Goal: Use online tool/utility: Utilize a website feature to perform a specific function

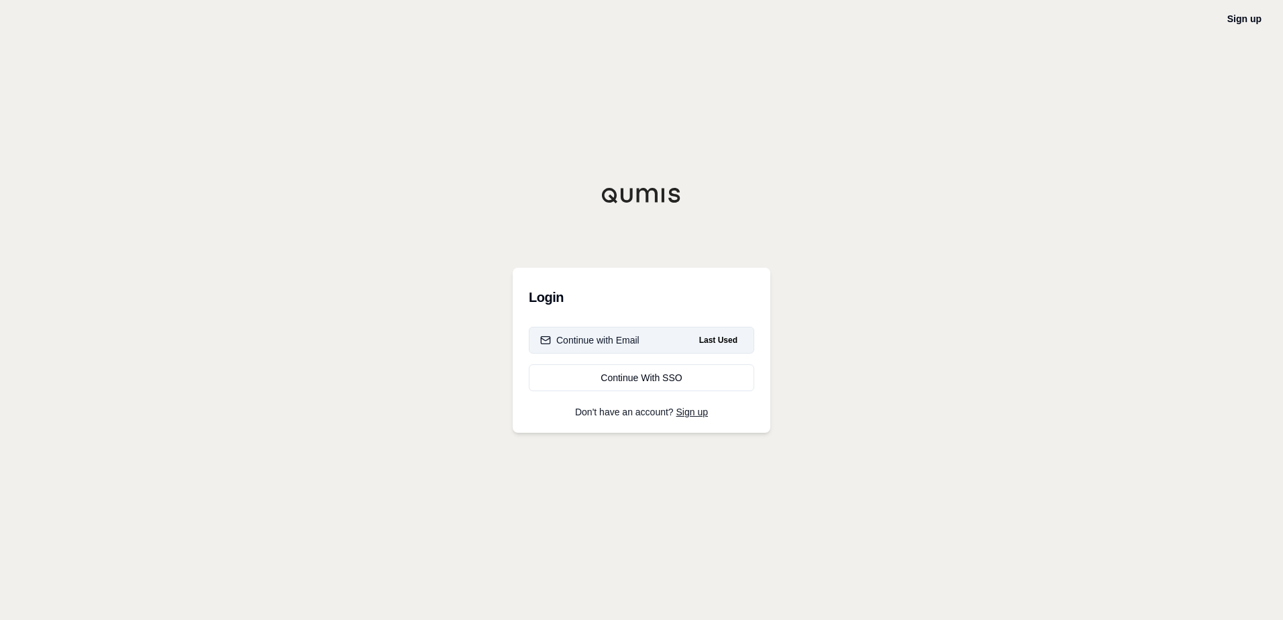
click at [616, 343] on div "Continue with Email" at bounding box center [589, 339] width 99 height 13
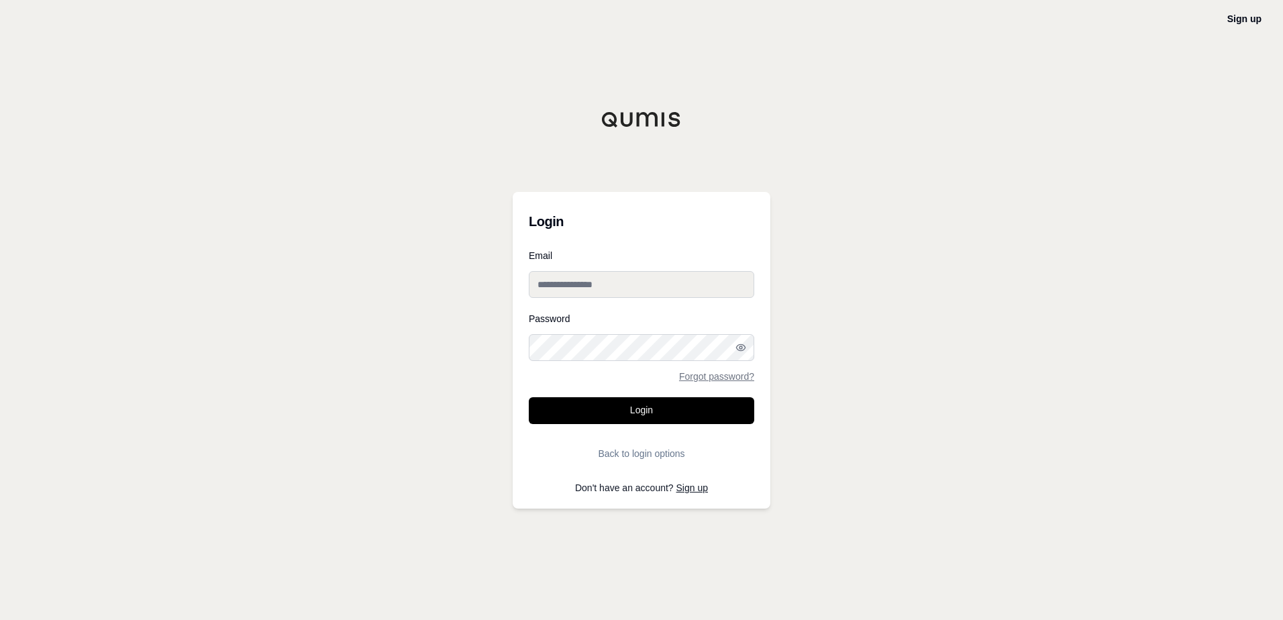
type input "**********"
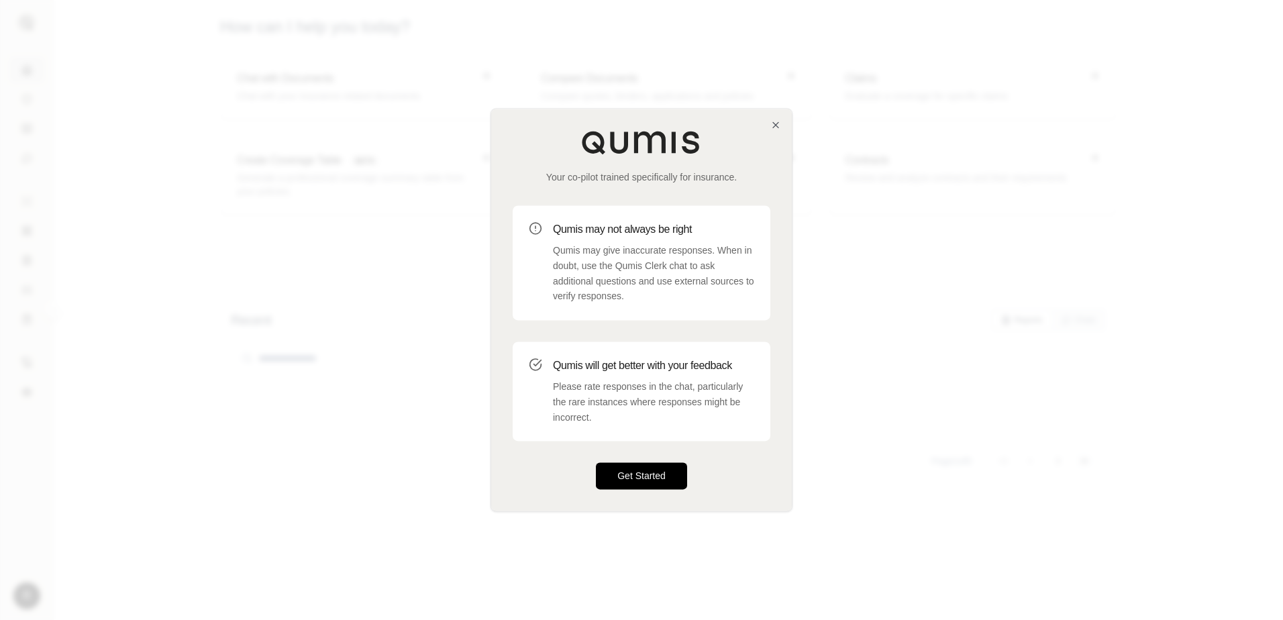
click at [635, 480] on button "Get Started" at bounding box center [641, 476] width 91 height 27
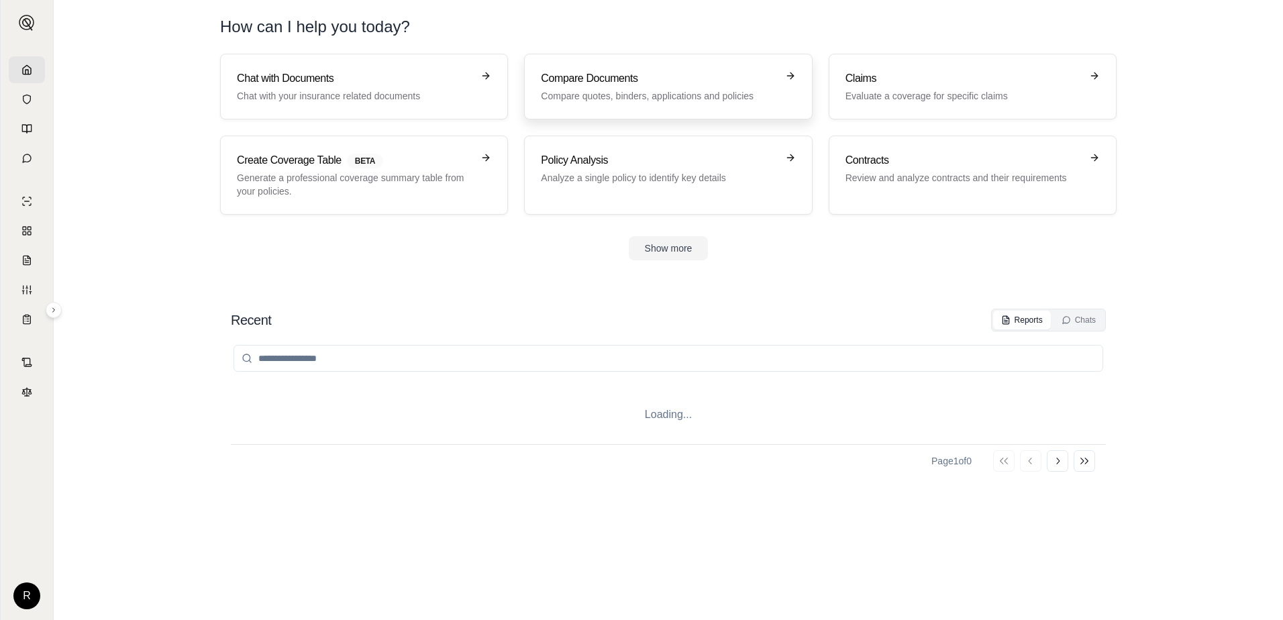
click at [583, 86] on h3 "Compare Documents" at bounding box center [658, 78] width 235 height 16
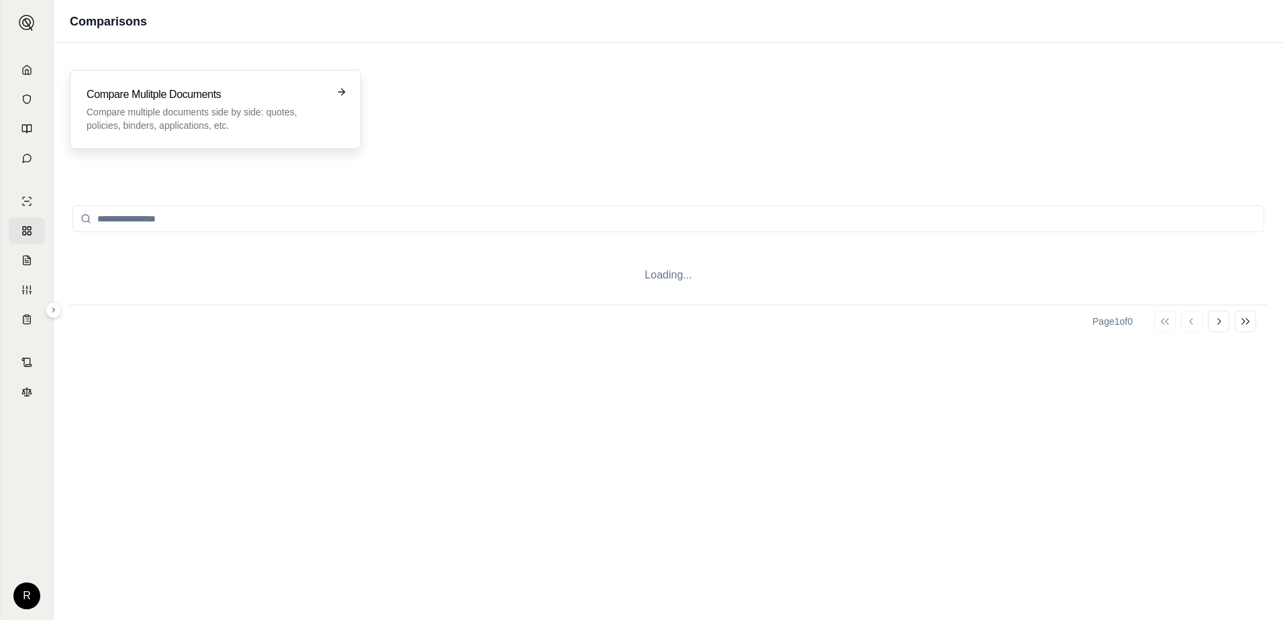
click at [233, 121] on p "Compare multiple documents side by side: quotes, policies, binders, application…" at bounding box center [206, 118] width 239 height 27
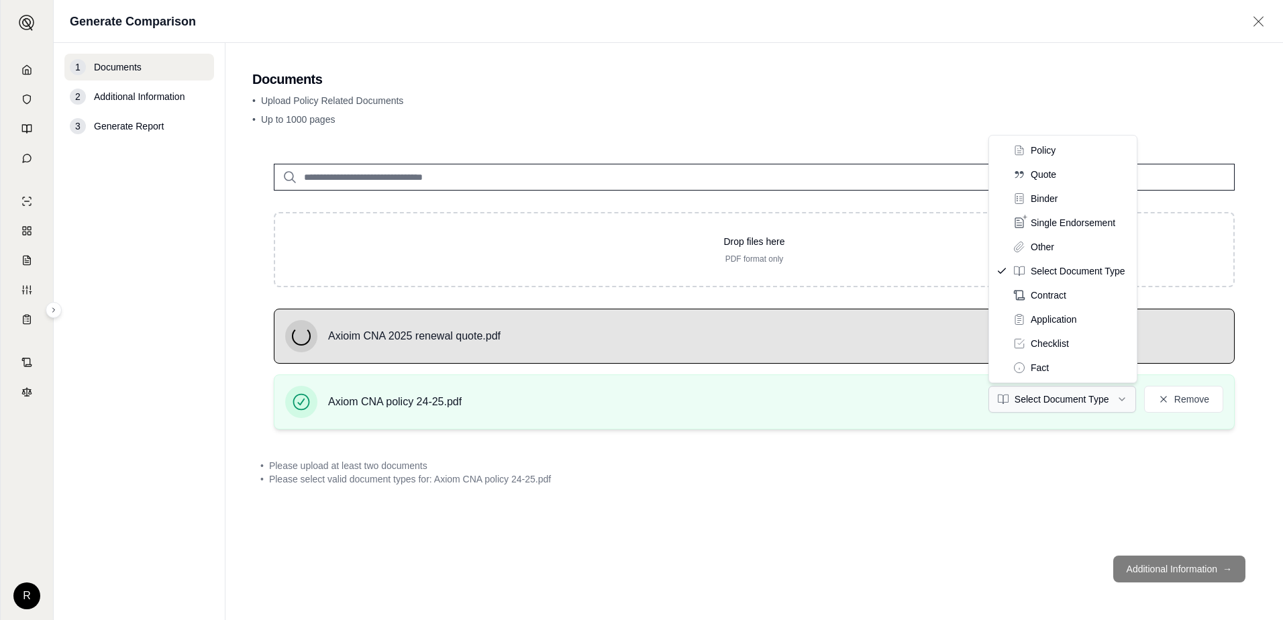
click at [1121, 402] on html "R Generate Comparison 1 Documents 2 Additional Information 3 Generate Report Do…" at bounding box center [641, 310] width 1283 height 620
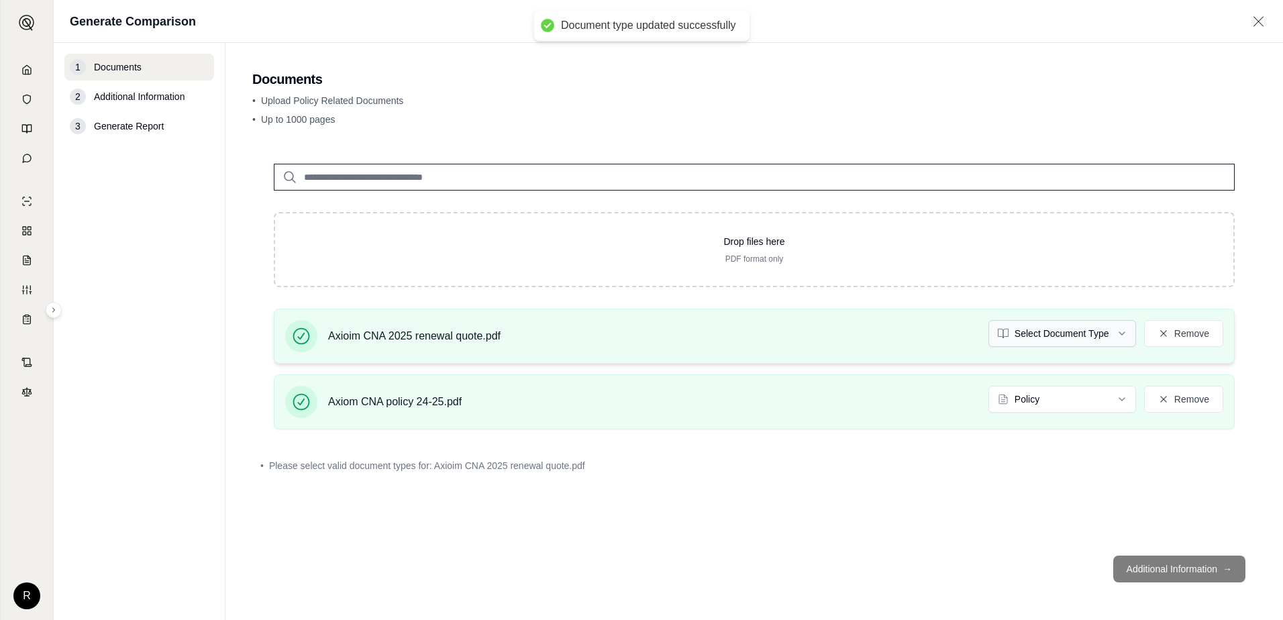
click at [1128, 334] on html "Document type updated successfully R Generate Comparison 1 Documents 2 Addition…" at bounding box center [641, 310] width 1283 height 620
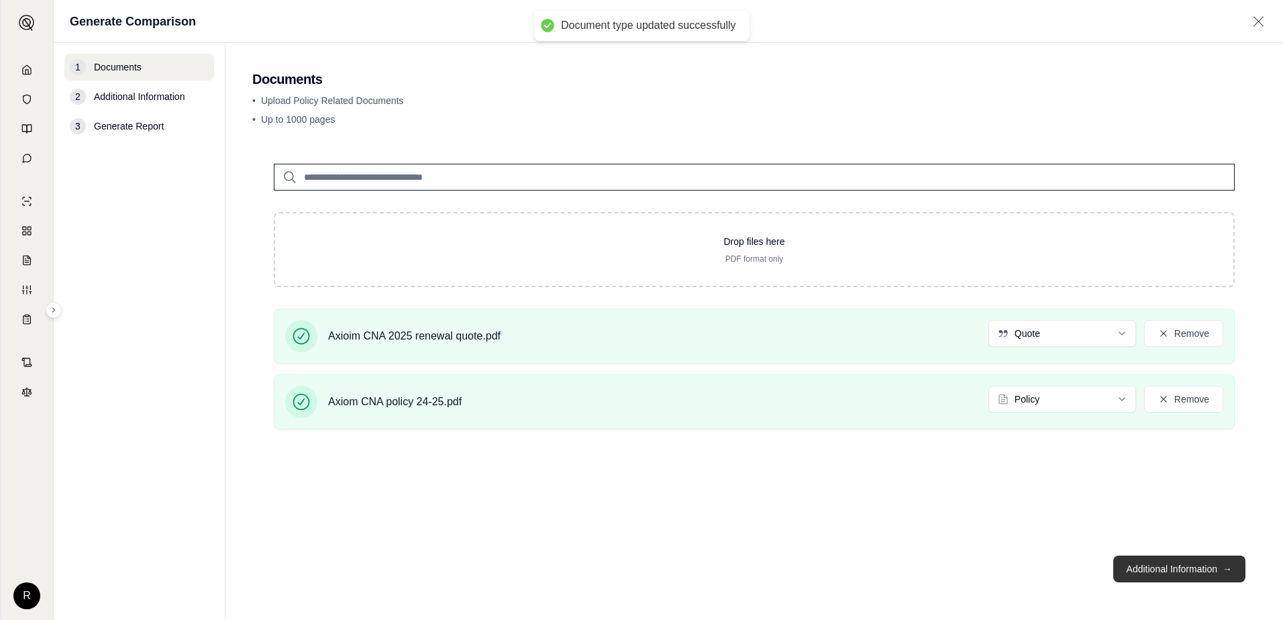
drag, startPoint x: 1170, startPoint y: 564, endPoint x: 1120, endPoint y: 556, distance: 50.9
click at [1170, 564] on button "Additional Information →" at bounding box center [1179, 568] width 132 height 27
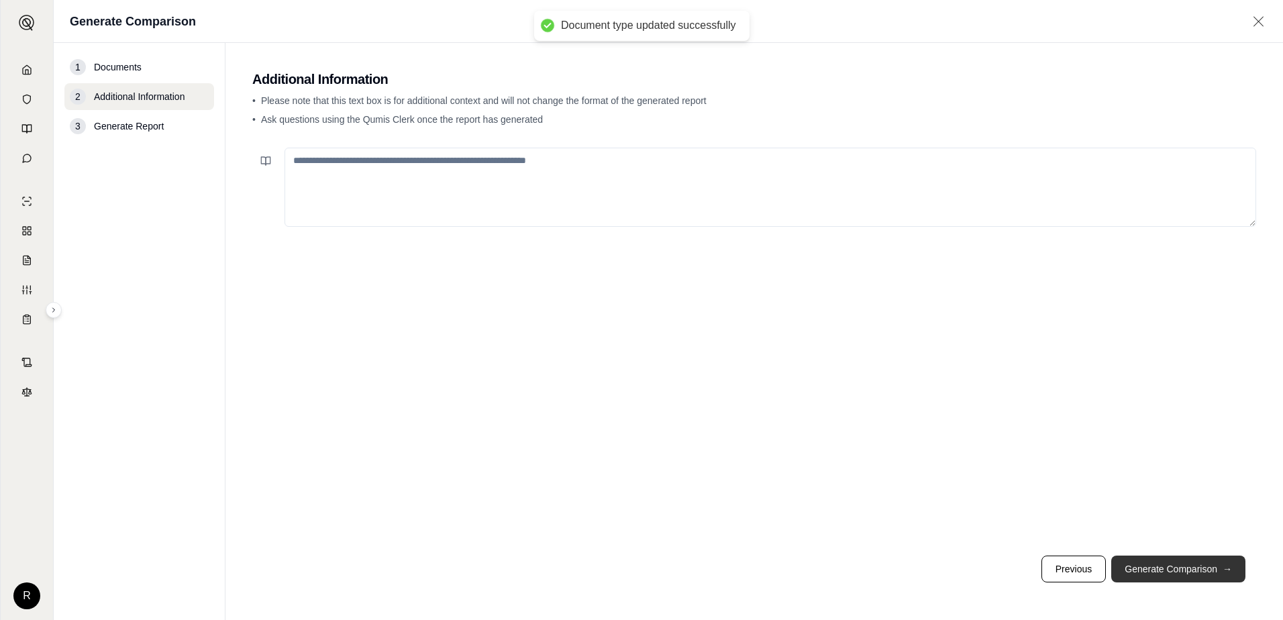
click at [1168, 576] on button "Generate Comparison →" at bounding box center [1178, 568] width 134 height 27
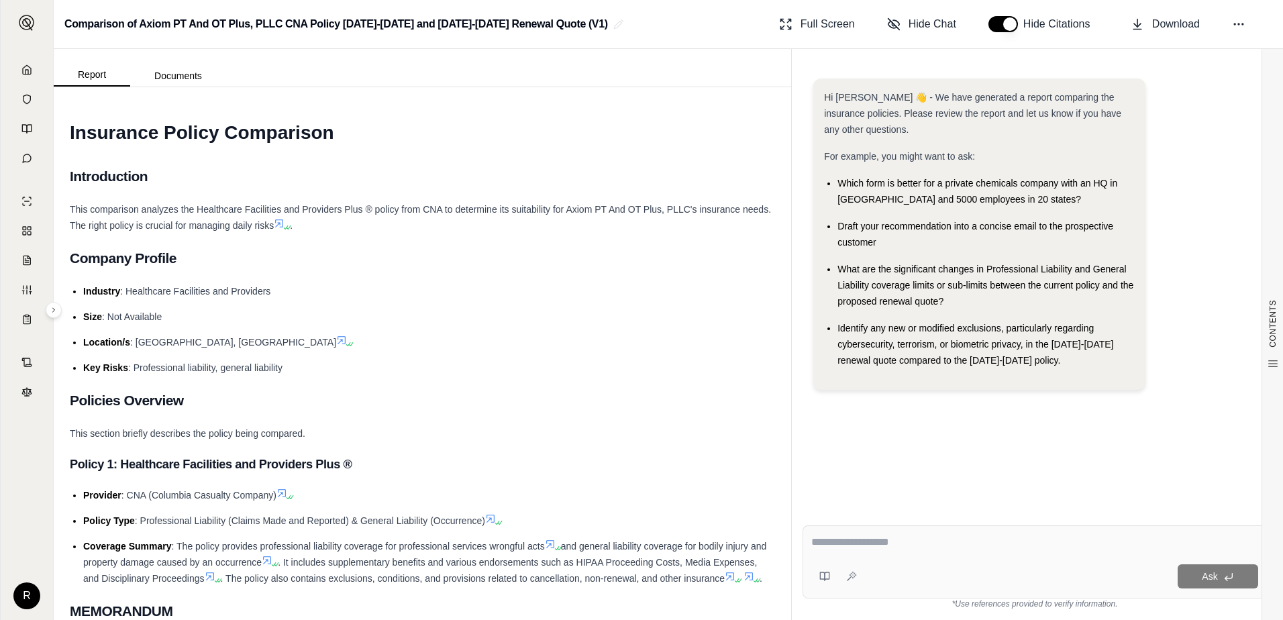
click at [115, 167] on h2 "Introduction" at bounding box center [422, 176] width 705 height 28
click at [867, 549] on textarea at bounding box center [1034, 542] width 447 height 16
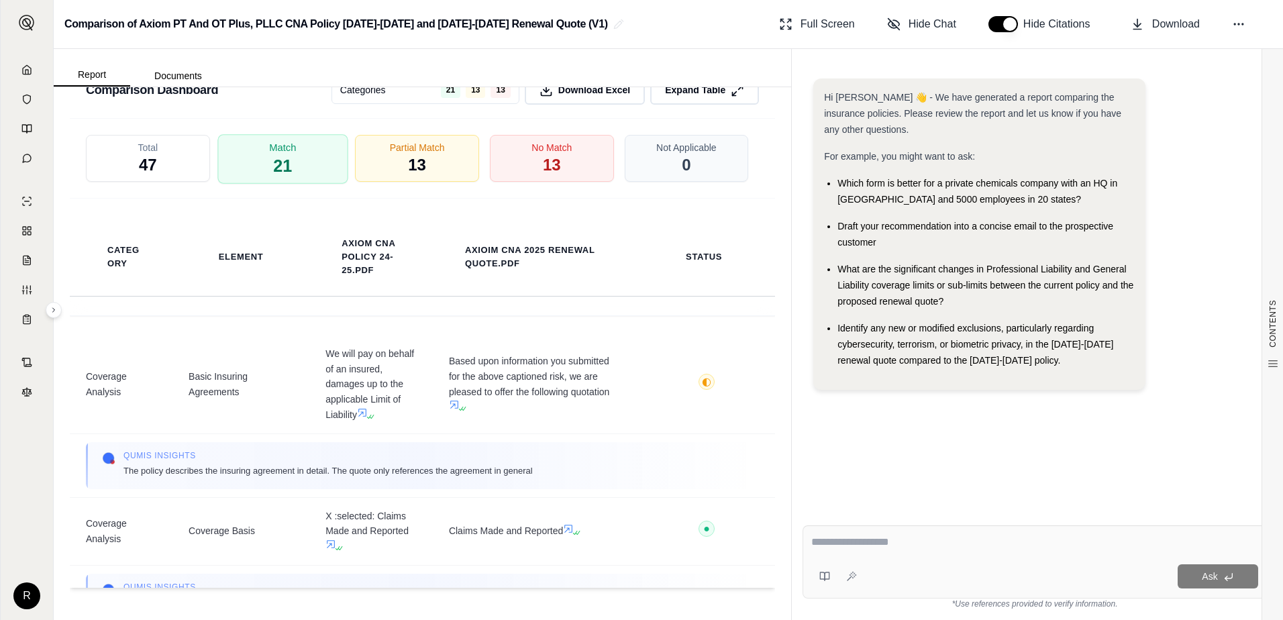
scroll to position [2561, 0]
click at [280, 166] on span "21" at bounding box center [282, 165] width 19 height 23
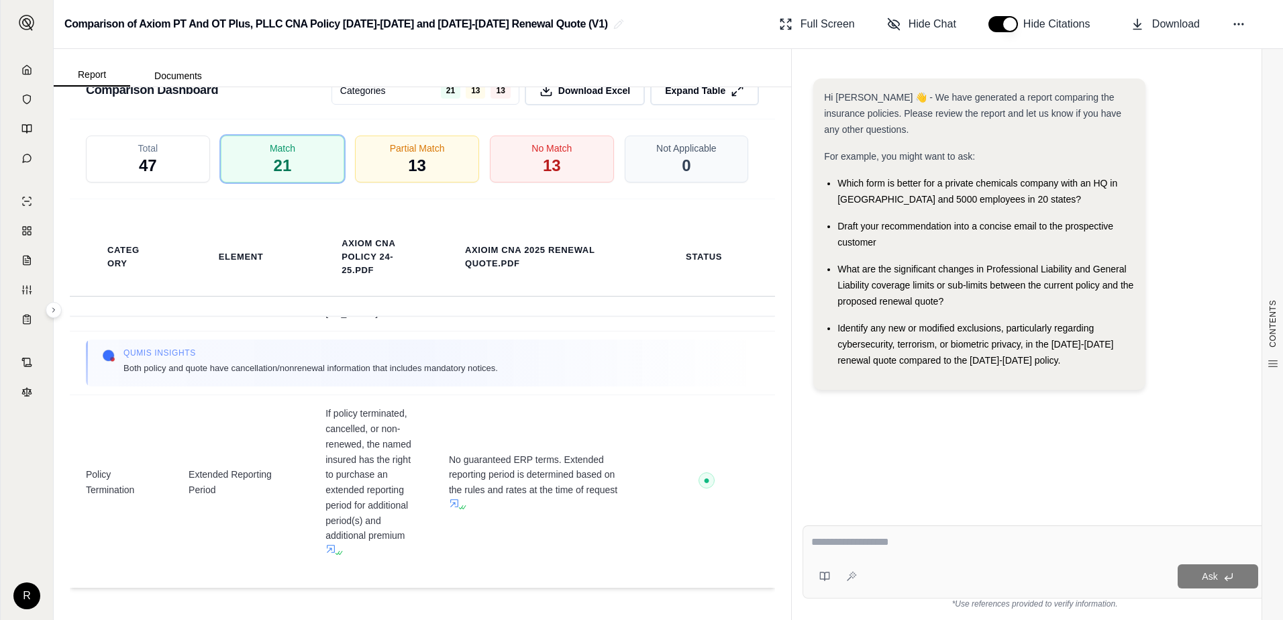
scroll to position [2687, 0]
click at [421, 148] on span "Partial Match" at bounding box center [417, 147] width 58 height 14
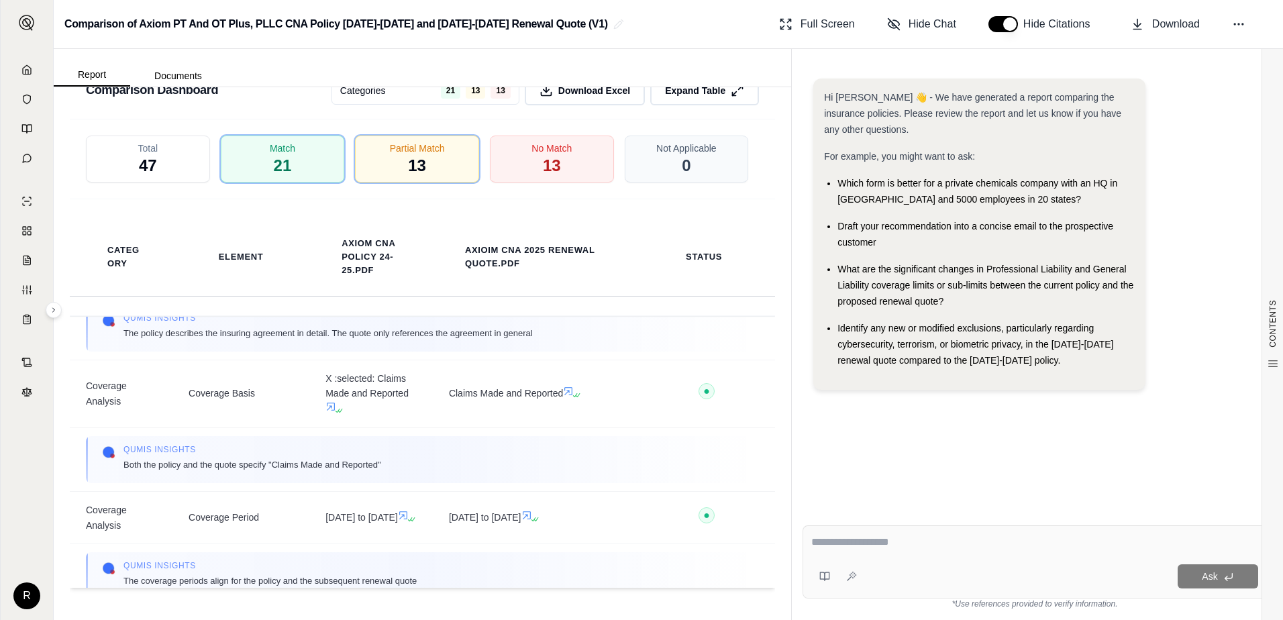
scroll to position [0, 0]
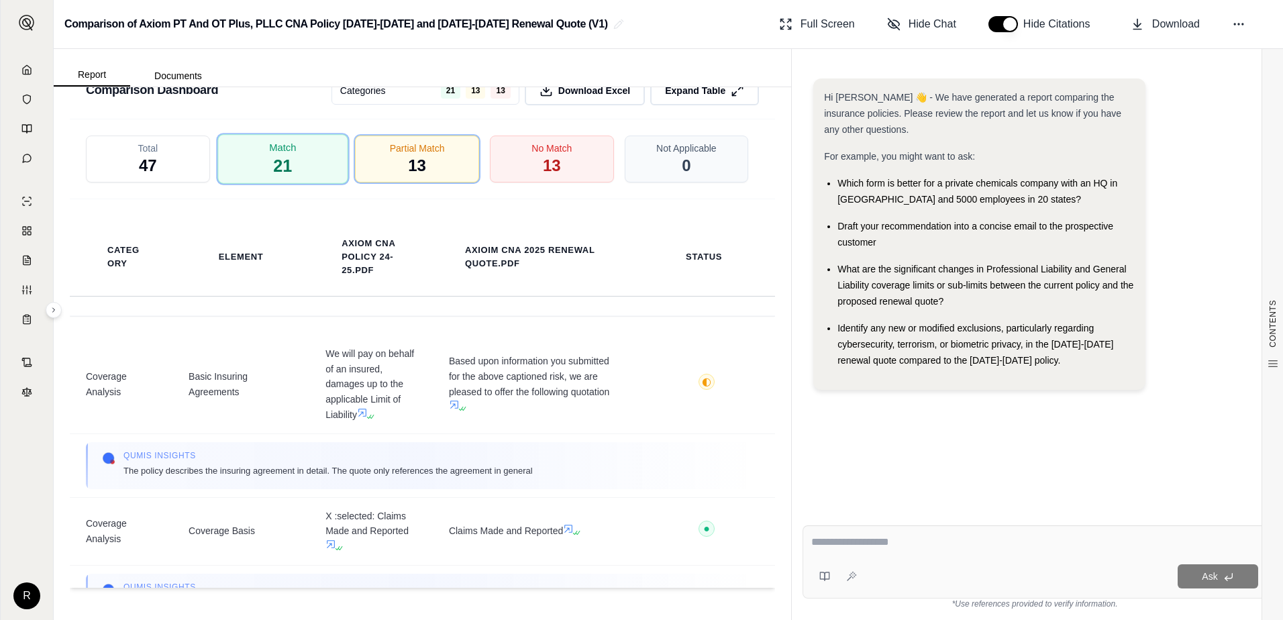
click at [274, 145] on span "Match" at bounding box center [282, 147] width 27 height 14
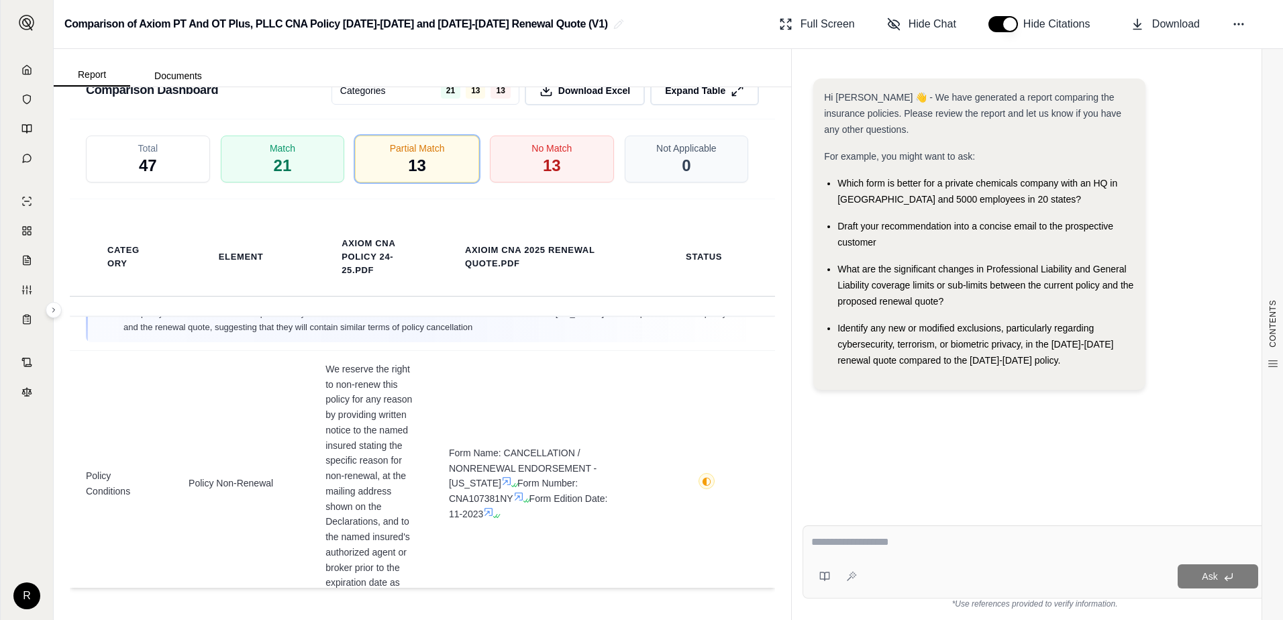
scroll to position [3643, 0]
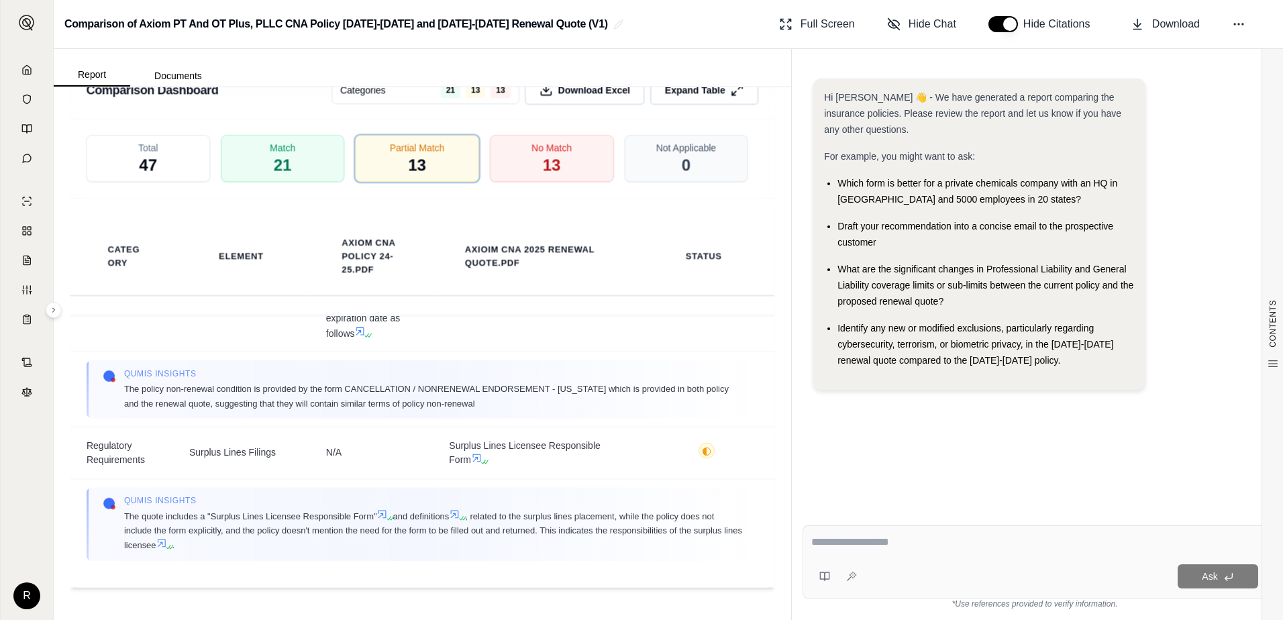
click at [891, 545] on textarea at bounding box center [1034, 542] width 447 height 16
type textarea "**********"
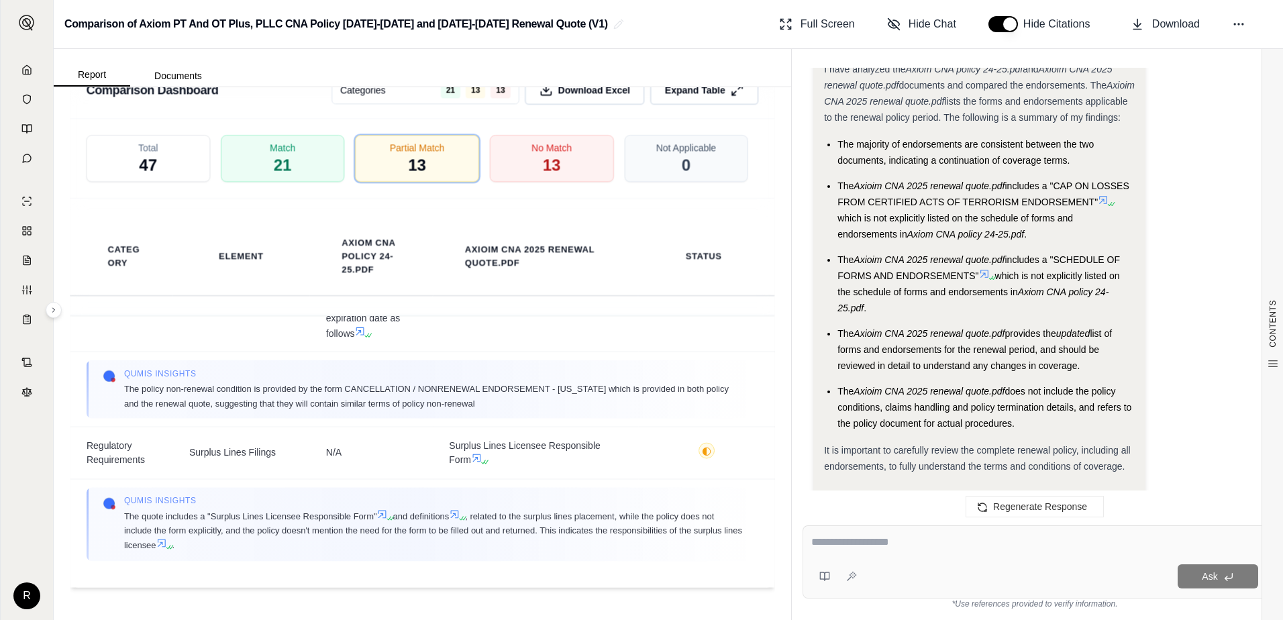
scroll to position [1794, 0]
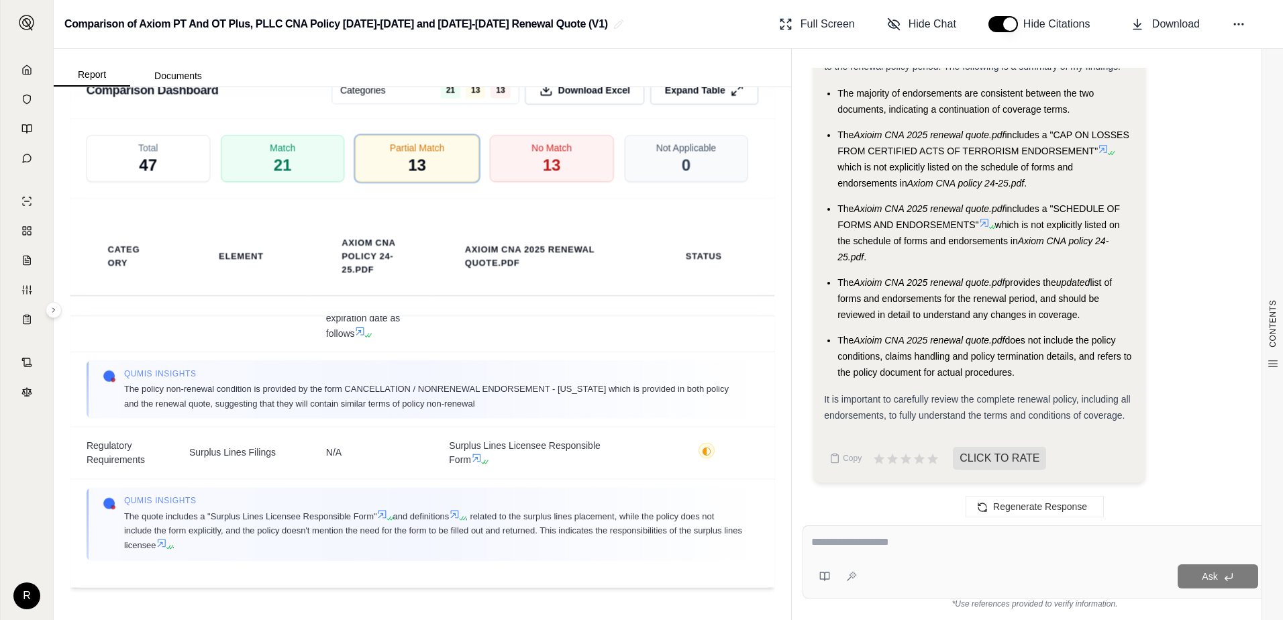
click at [846, 538] on textarea at bounding box center [1034, 542] width 447 height 16
type textarea "**********"
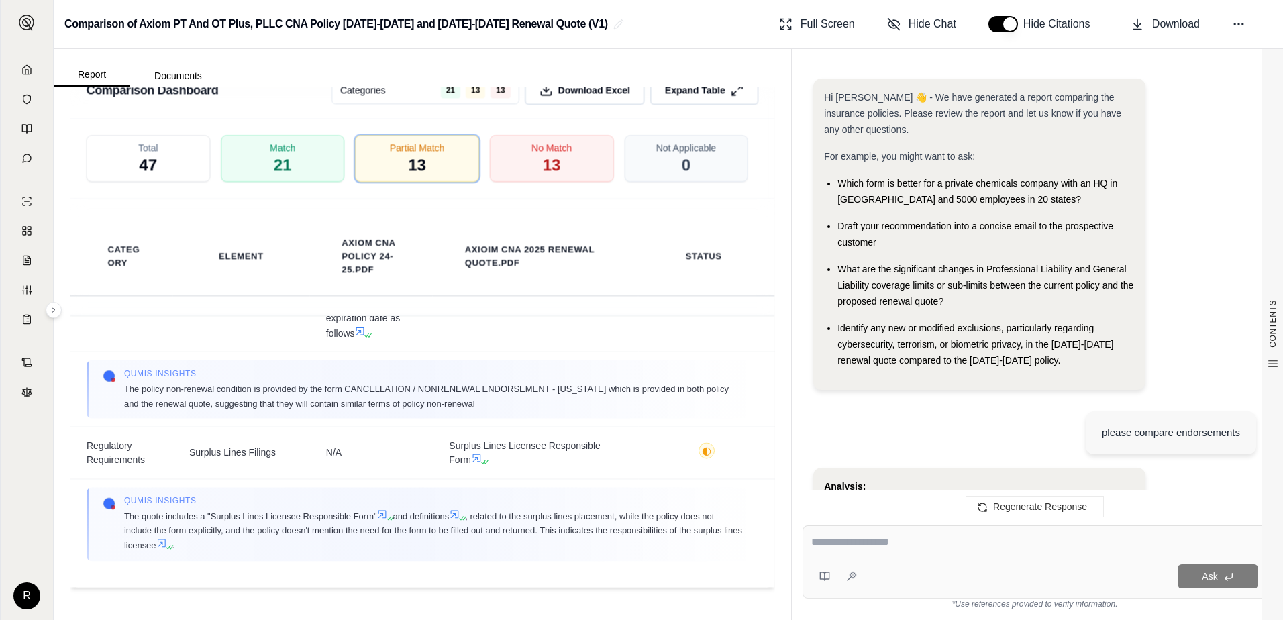
scroll to position [4044, 0]
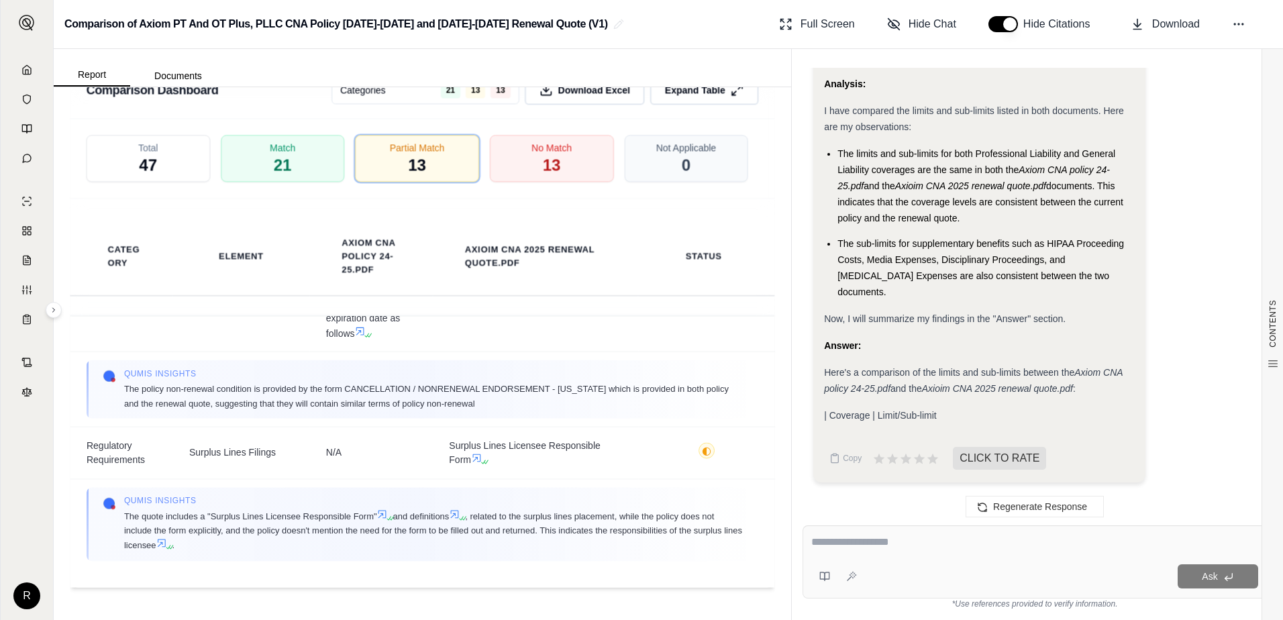
drag, startPoint x: 996, startPoint y: 566, endPoint x: 997, endPoint y: 554, distance: 12.1
click at [996, 566] on div "Ask" at bounding box center [1060, 576] width 396 height 24
drag, startPoint x: 881, startPoint y: 529, endPoint x: 875, endPoint y: 541, distance: 12.9
click at [880, 531] on div "Ask" at bounding box center [1034, 561] width 464 height 73
type textarea "**********"
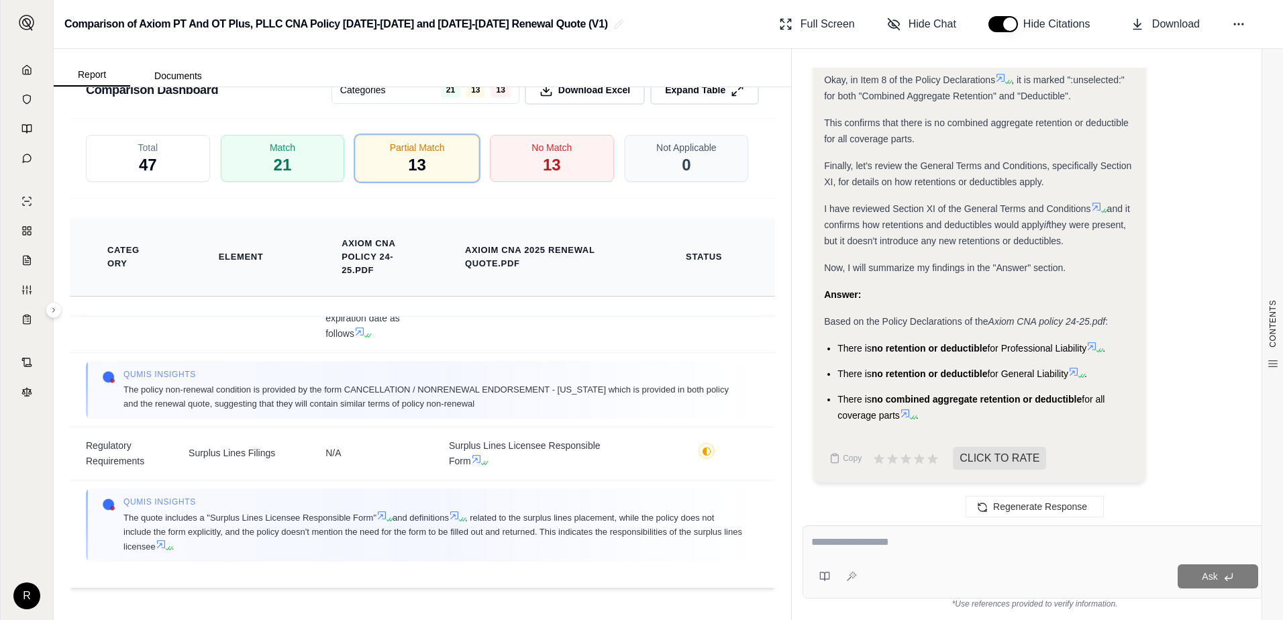
scroll to position [2159, 0]
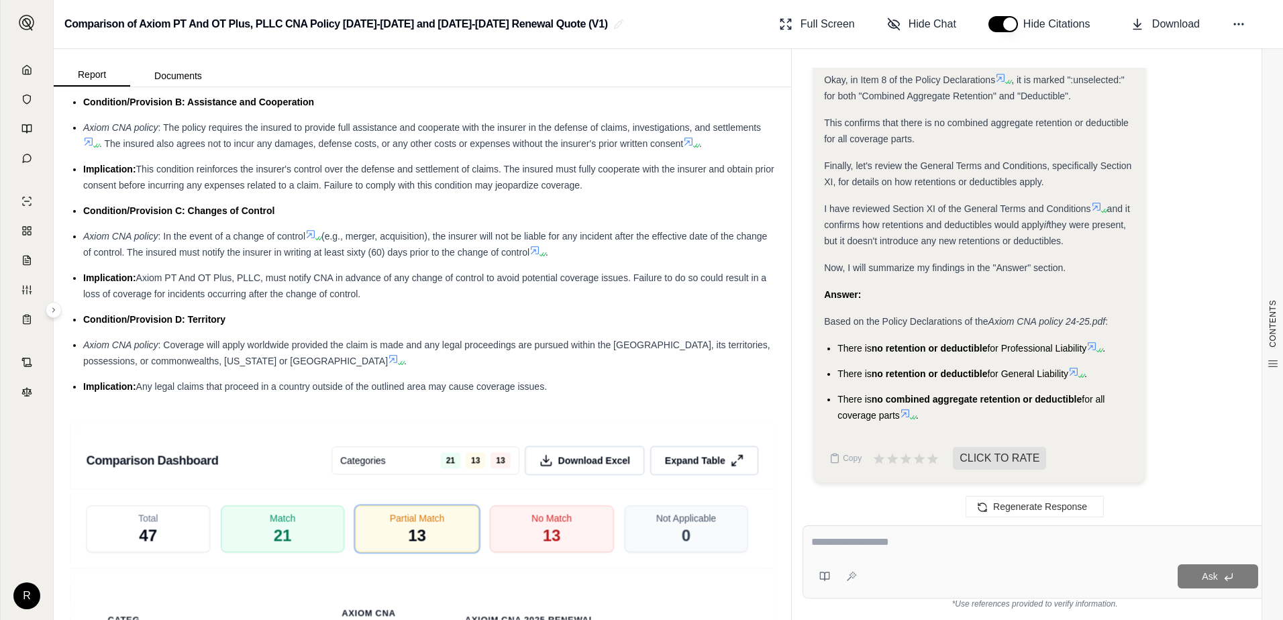
click at [28, 69] on icon at bounding box center [26, 69] width 11 height 11
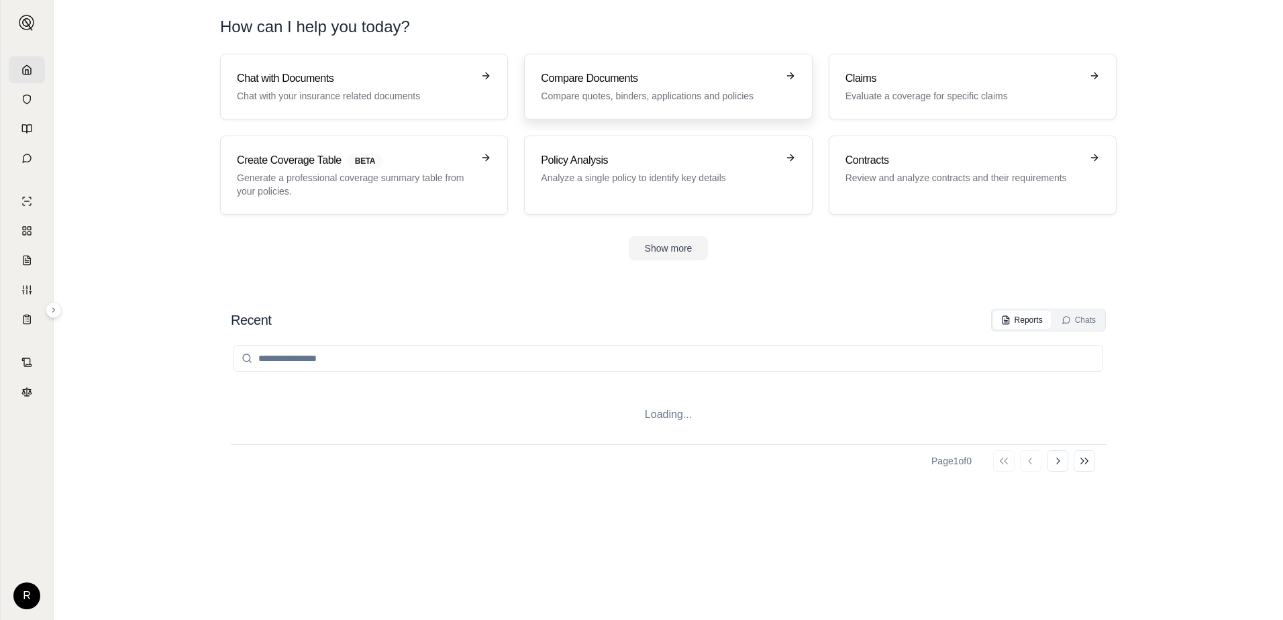
click at [603, 87] on div "Compare Documents Compare quotes, binders, applications and policies" at bounding box center [658, 86] width 235 height 32
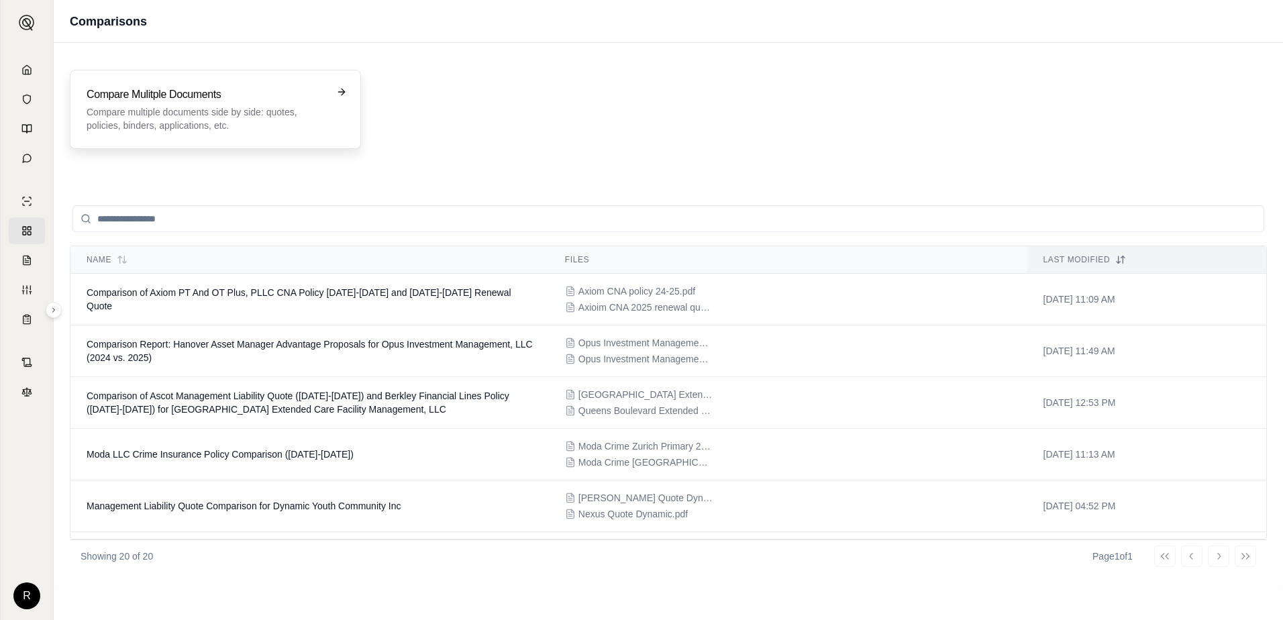
click at [163, 119] on p "Compare multiple documents side by side: quotes, policies, binders, application…" at bounding box center [206, 118] width 239 height 27
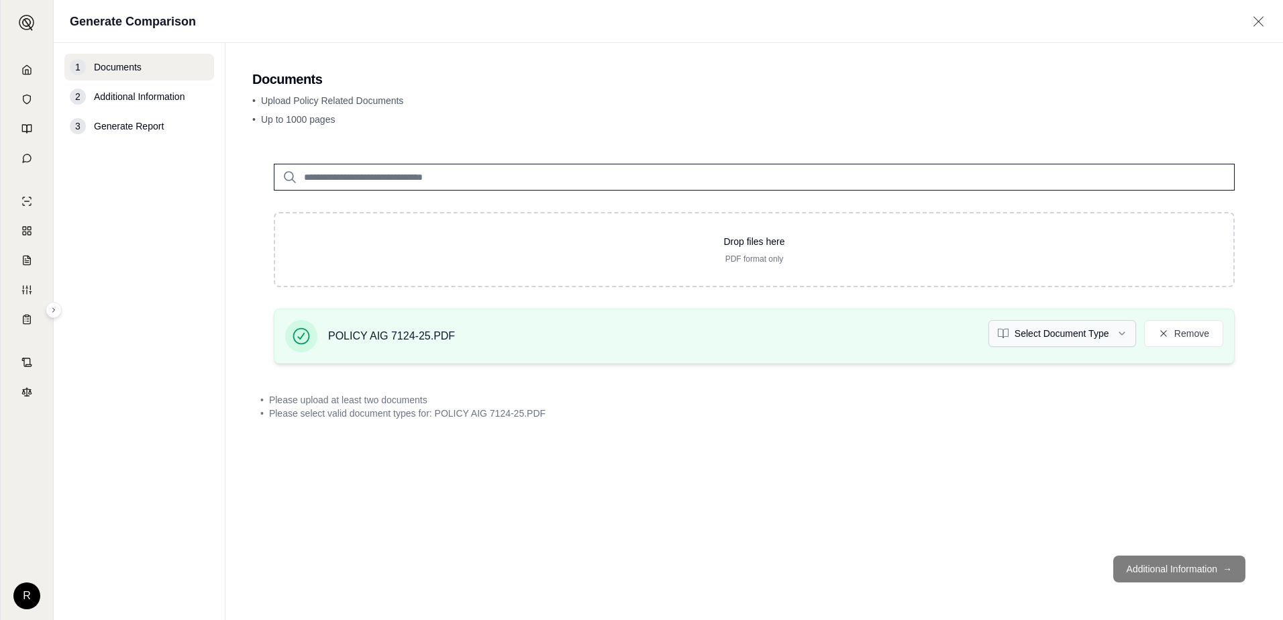
click at [1087, 336] on html "R Generate Comparison 1 Documents 2 Additional Information 3 Generate Report Do…" at bounding box center [641, 310] width 1283 height 620
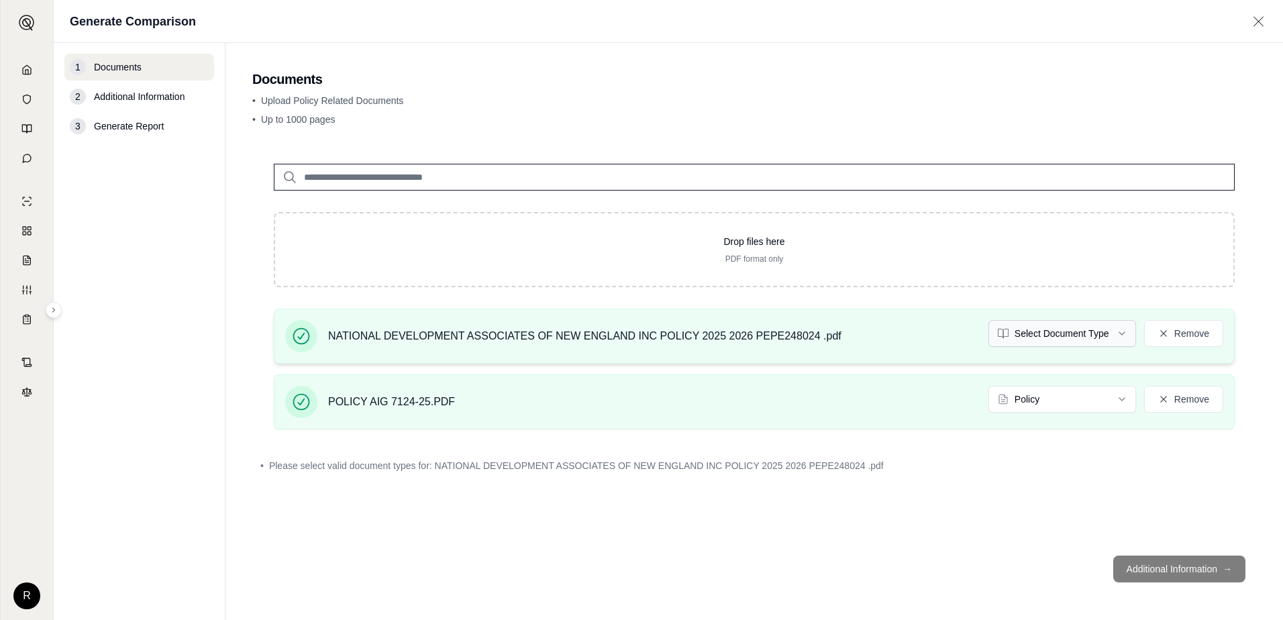
click at [1051, 339] on html "R Generate Comparison 1 Documents 2 Additional Information 3 Generate Report Do…" at bounding box center [641, 310] width 1283 height 620
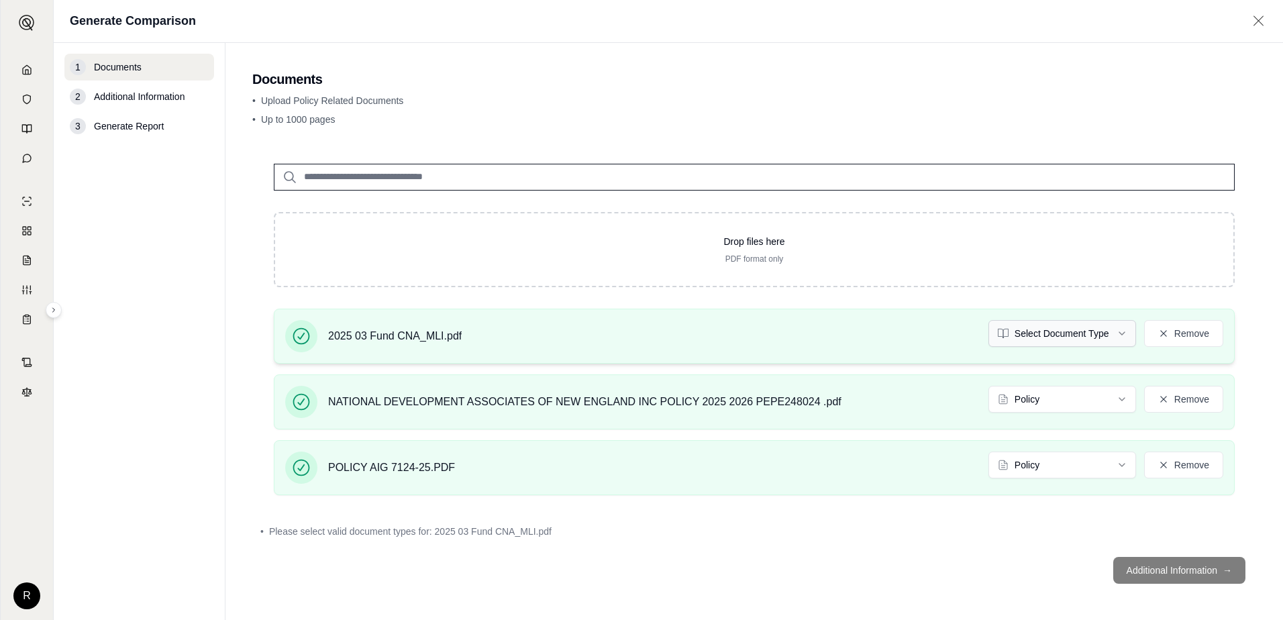
click at [1059, 333] on html "R Generate Comparison 1 Documents 2 Additional Information 3 Generate Report Do…" at bounding box center [641, 310] width 1283 height 620
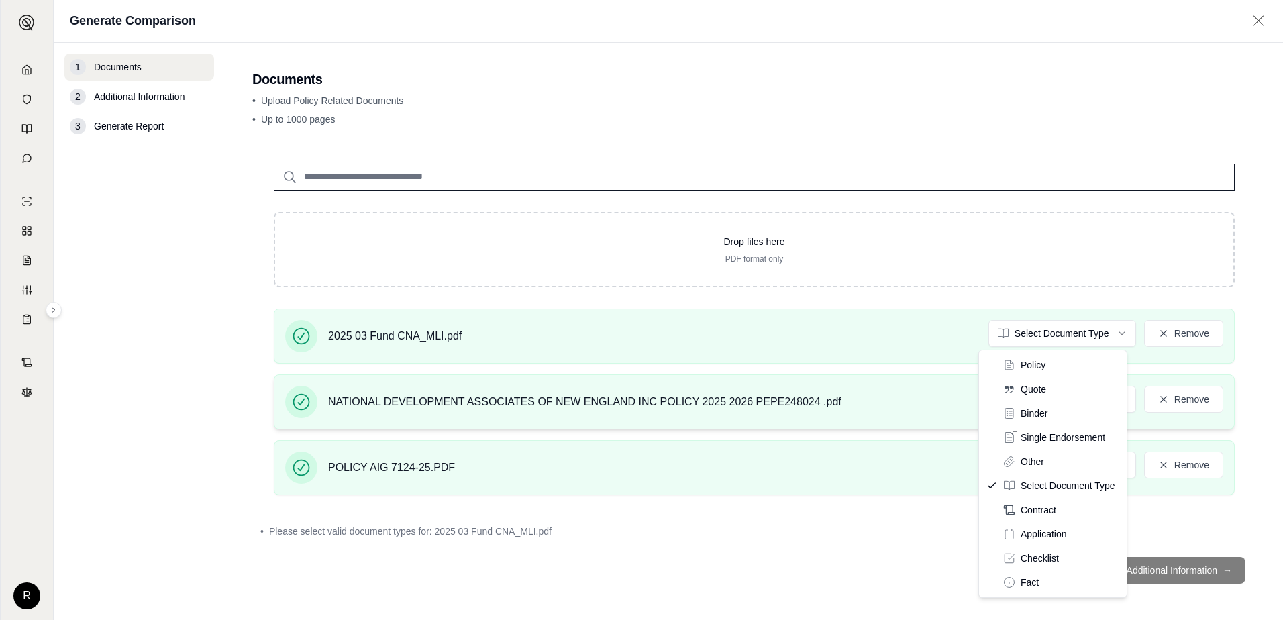
drag, startPoint x: 1029, startPoint y: 364, endPoint x: 1047, endPoint y: 380, distance: 23.8
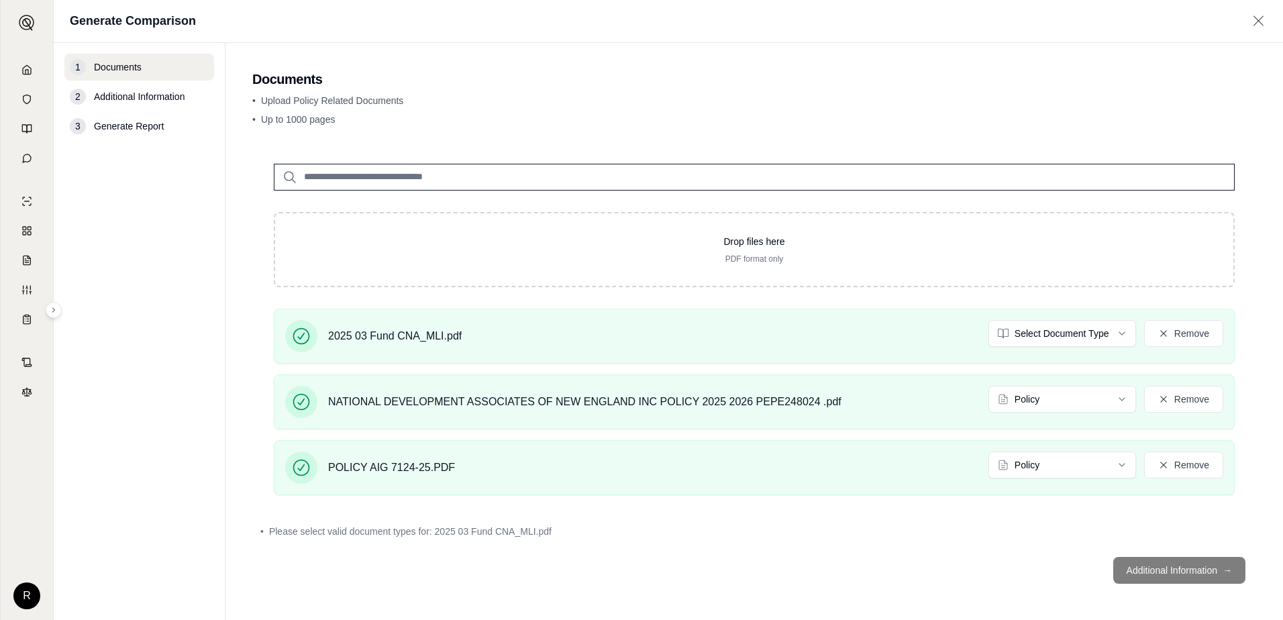
click at [1138, 574] on footer "Additional Information →" at bounding box center [754, 570] width 1004 height 48
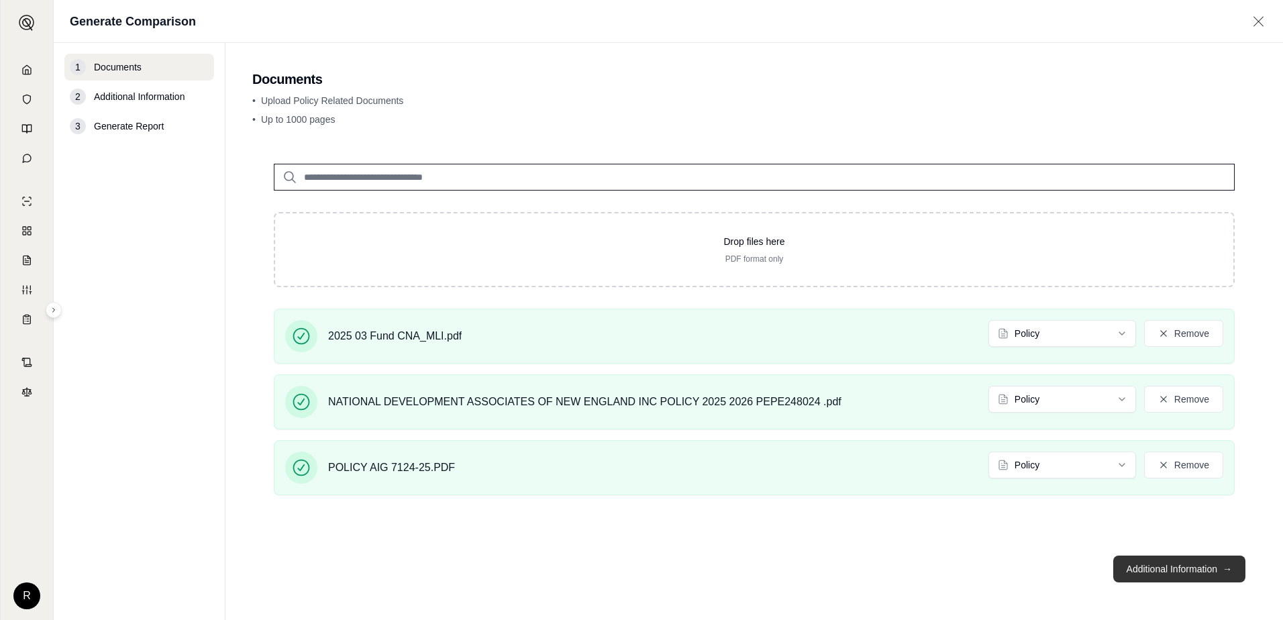
click at [1144, 568] on button "Additional Information →" at bounding box center [1179, 568] width 132 height 27
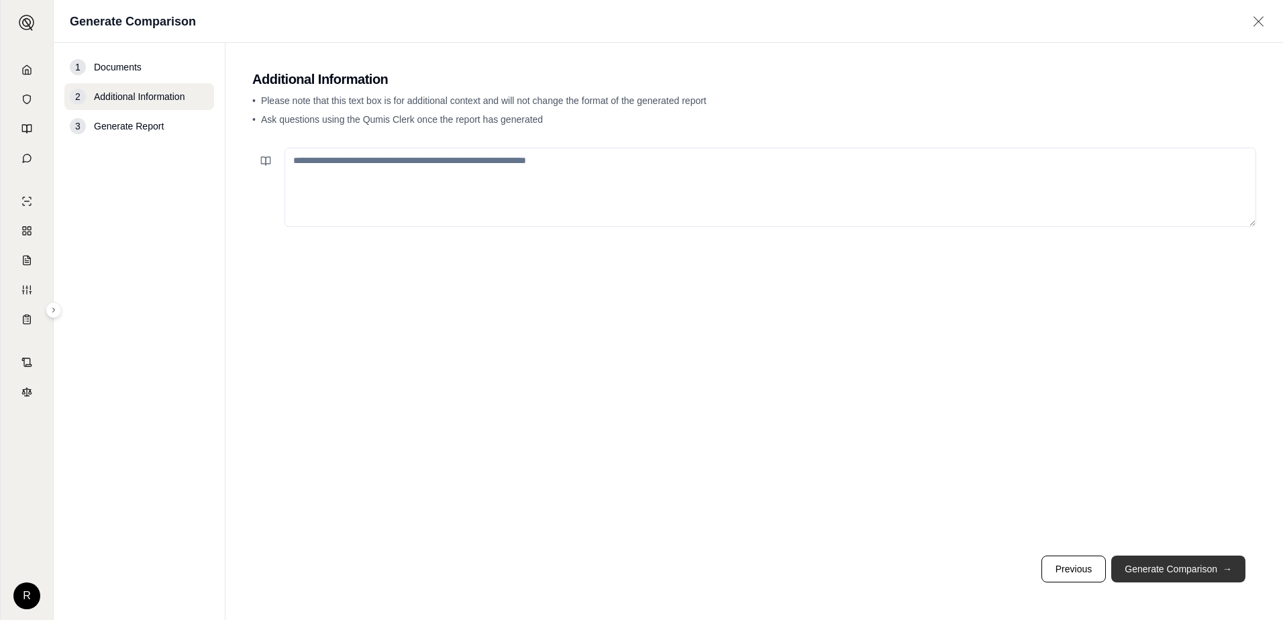
click at [1191, 577] on button "Generate Comparison →" at bounding box center [1178, 568] width 134 height 27
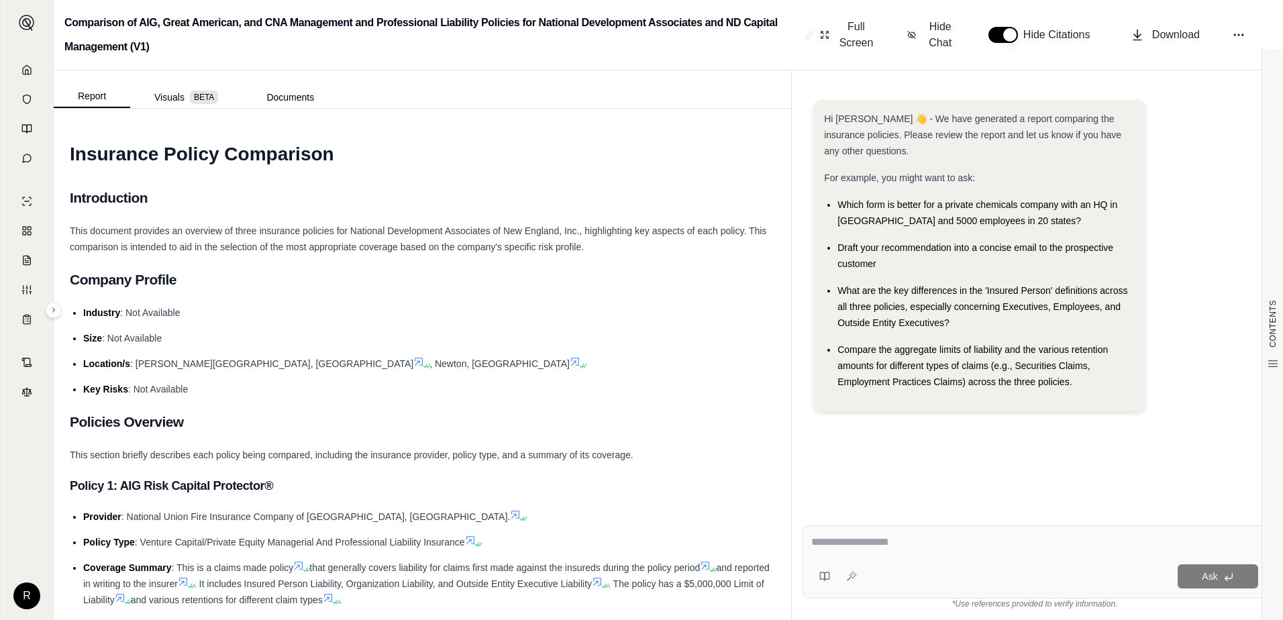
click at [906, 545] on textarea at bounding box center [1034, 542] width 447 height 16
type textarea "**********"
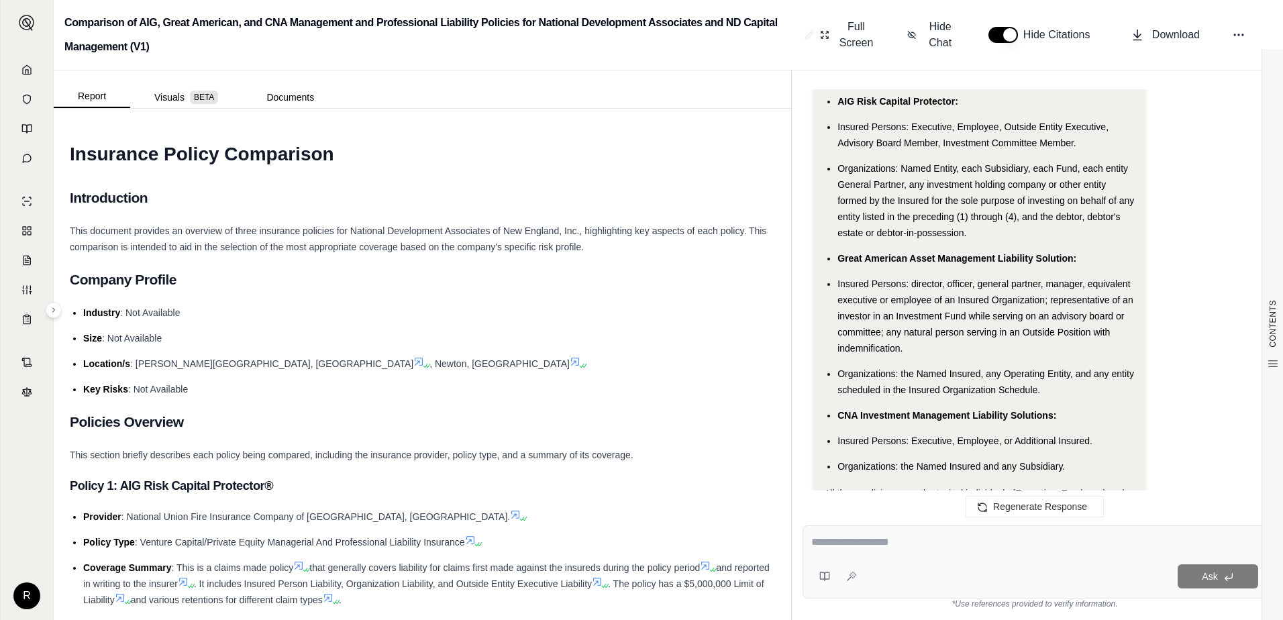
scroll to position [1858, 0]
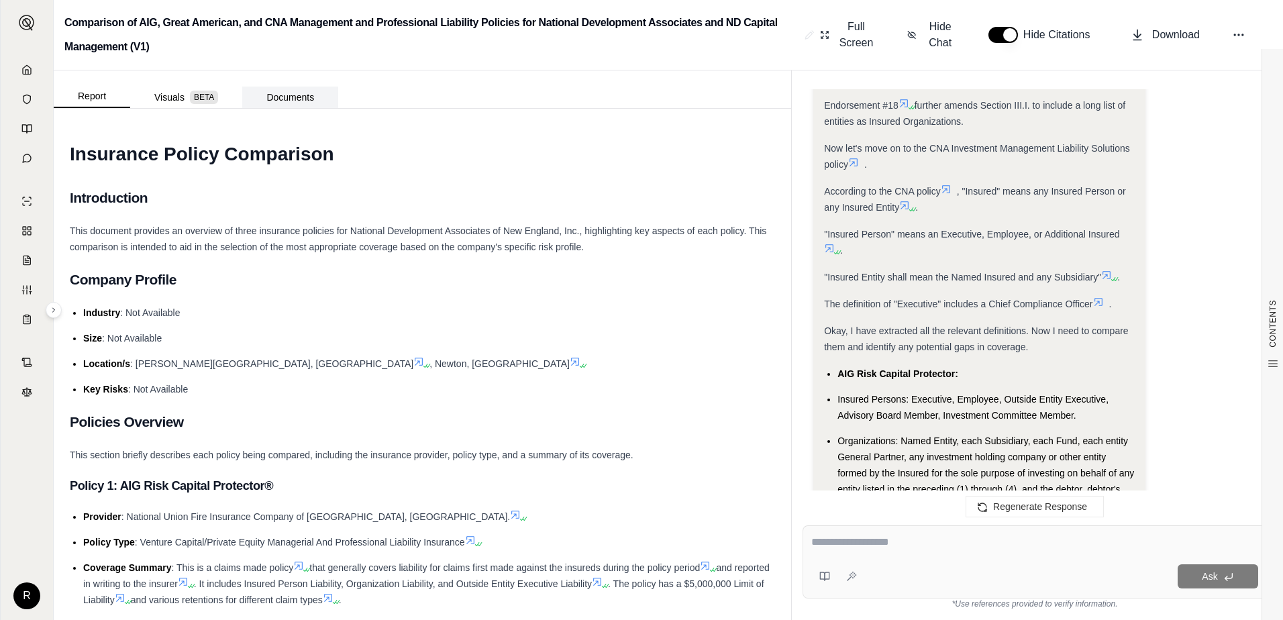
click at [291, 96] on button "Documents" at bounding box center [290, 97] width 96 height 21
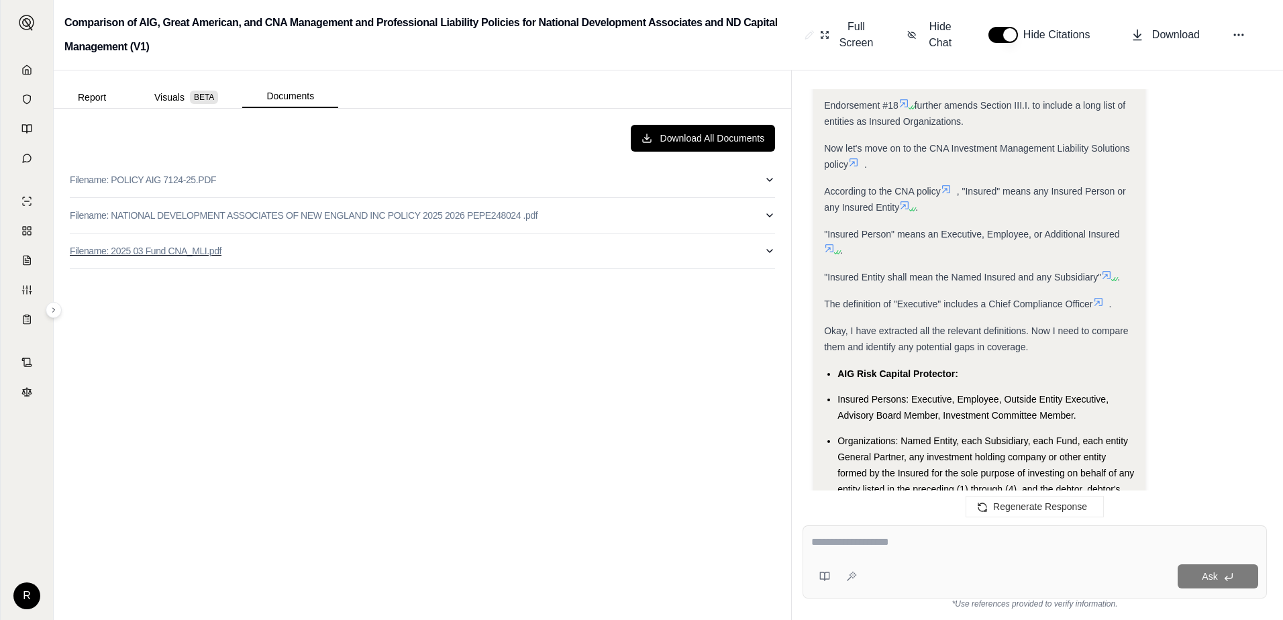
click at [145, 250] on p "Filename: 2025 03 Fund CNA_MLI.pdf" at bounding box center [146, 250] width 152 height 13
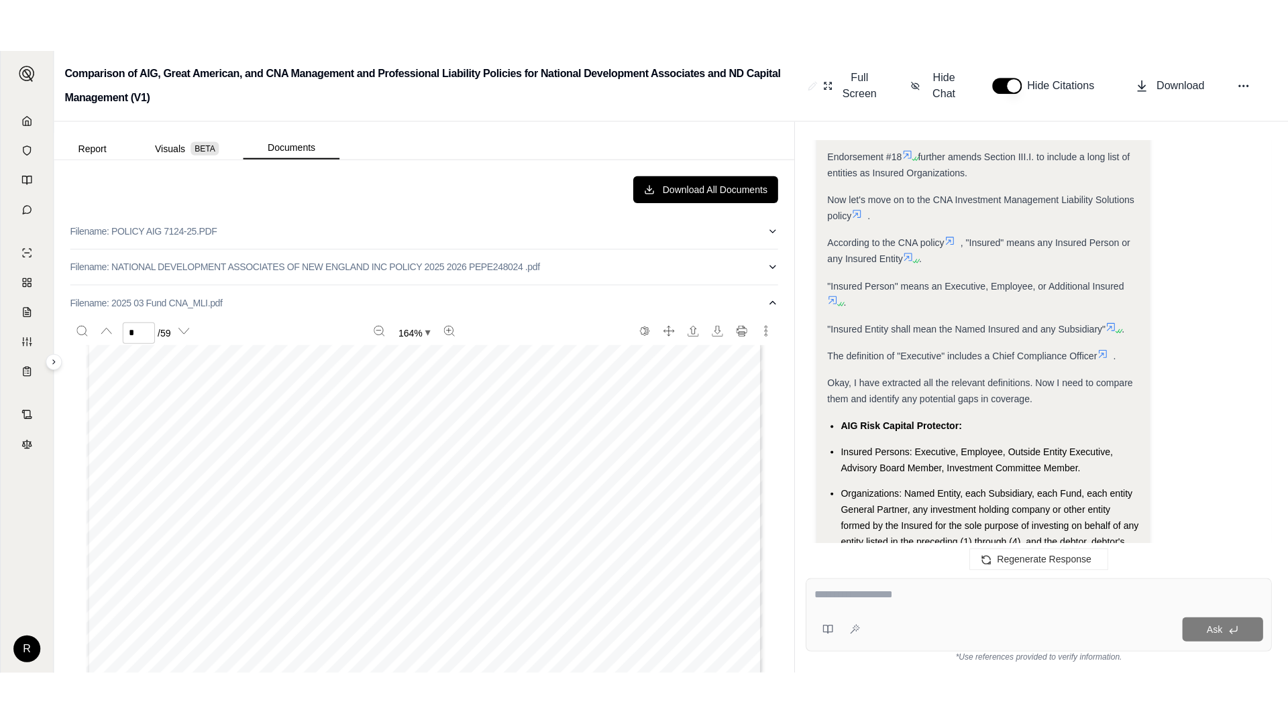
scroll to position [1208, 0]
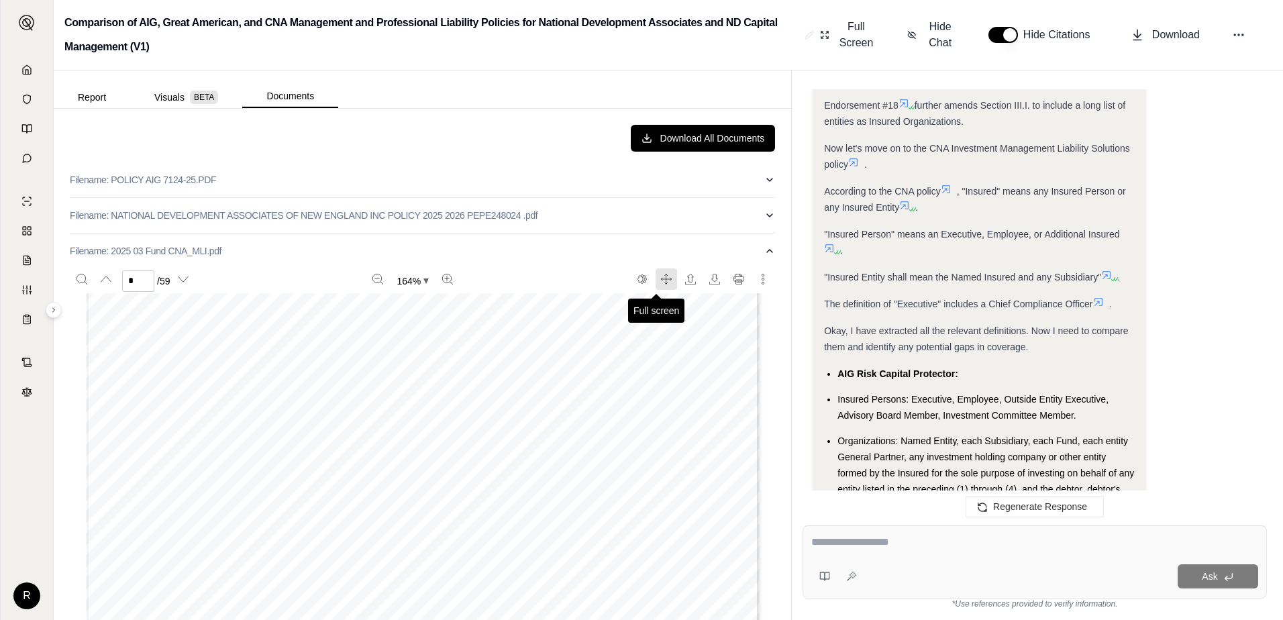
click at [661, 278] on icon "Full screen" at bounding box center [666, 279] width 11 height 11
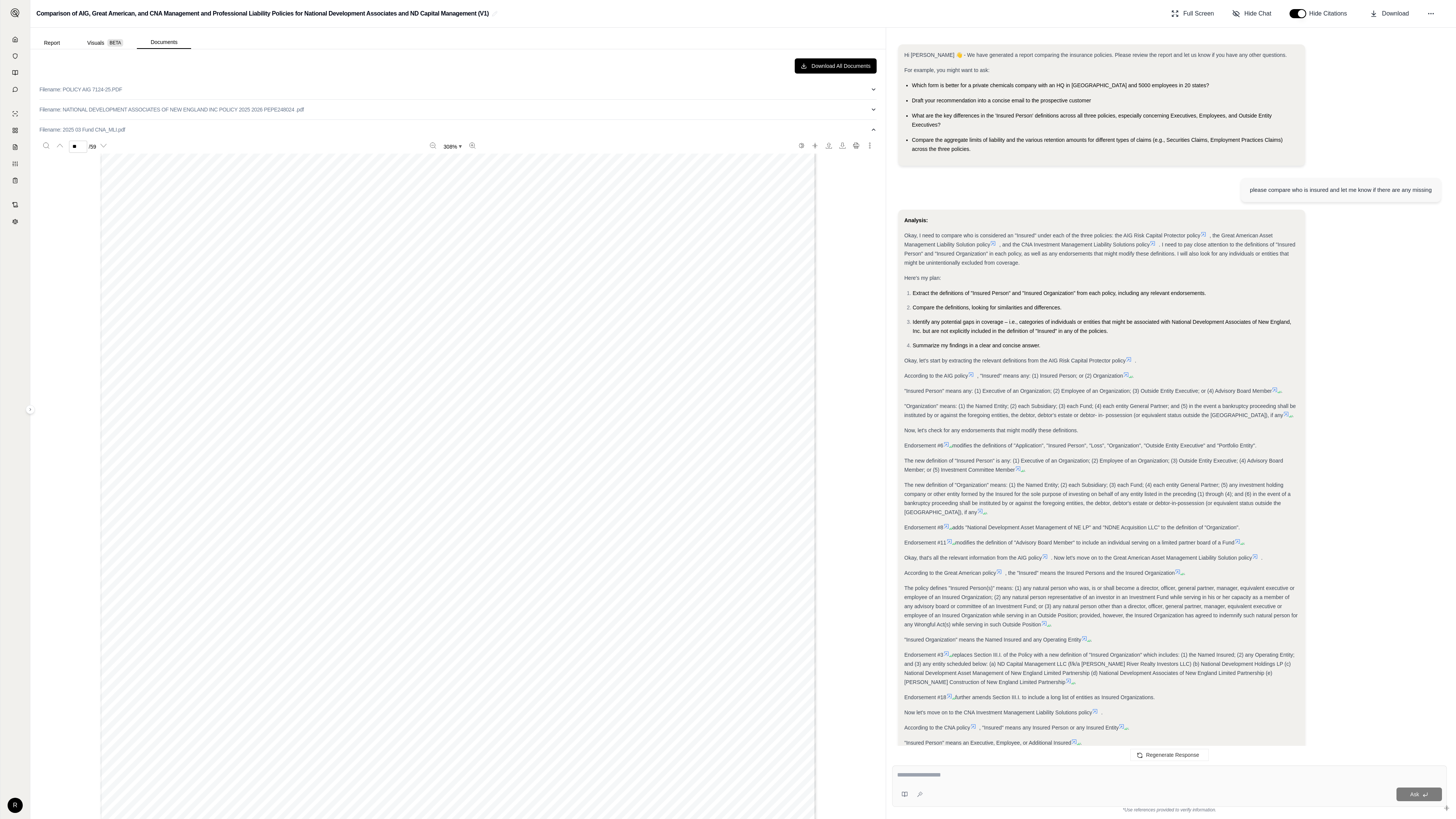
scroll to position [50039, 0]
drag, startPoint x: 1226, startPoint y: 116, endPoint x: 1240, endPoint y: 120, distance: 14.6
click at [725, 141] on div "CNA88759XX (4 - 18) Policy No: 287491042 Page 1 Endorsement No: 6 Continental C…" at bounding box center [458, 604] width 837 height 926
drag, startPoint x: 465, startPoint y: 93, endPoint x: 463, endPoint y: 97, distance: 4.5
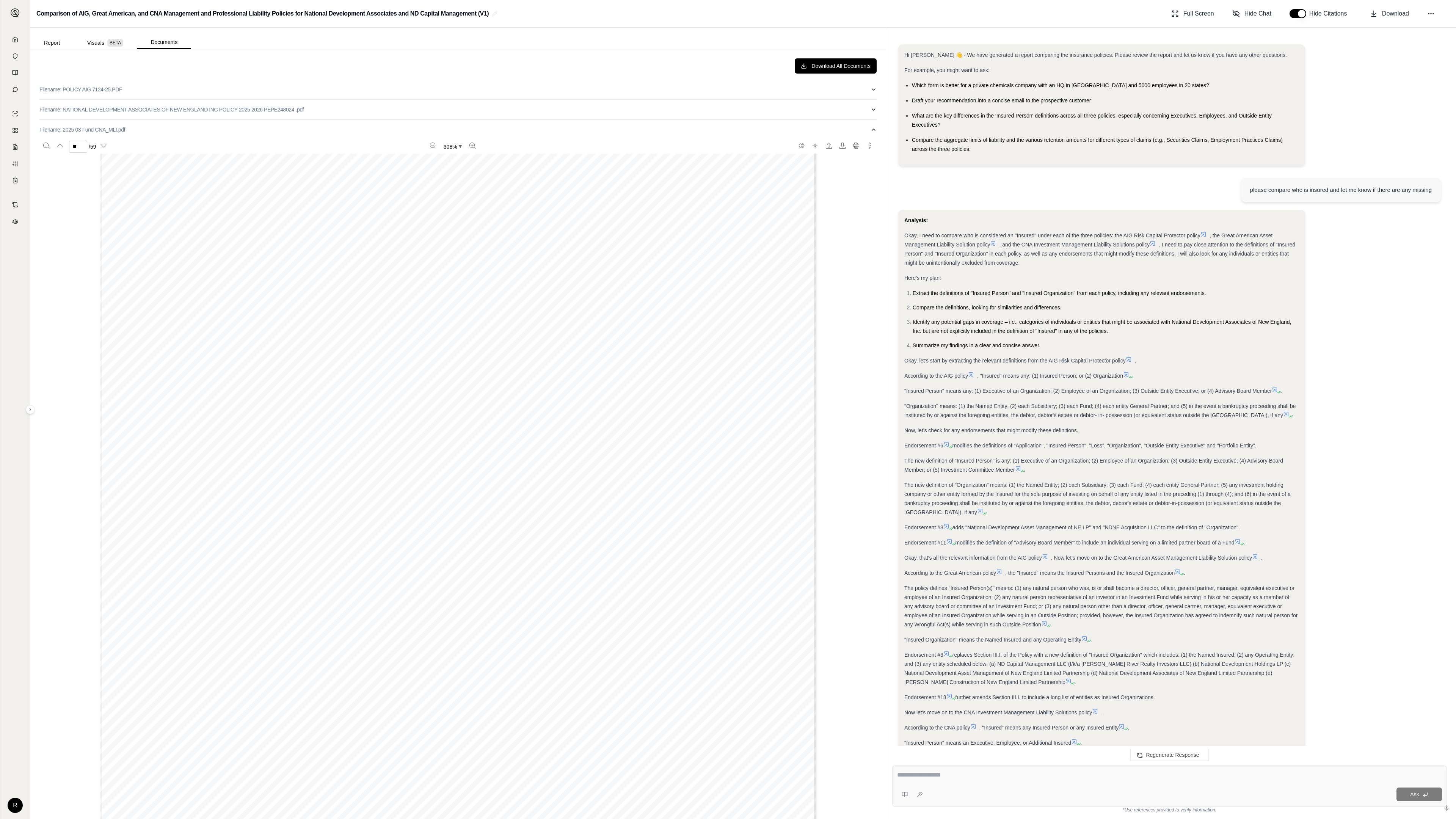
click at [465, 93] on div "CNA107455XX (4 - 24) Policy No: 287491042 Page 6 Endorsement No: 4 Continental …" at bounding box center [458, 417] width 716 height 926
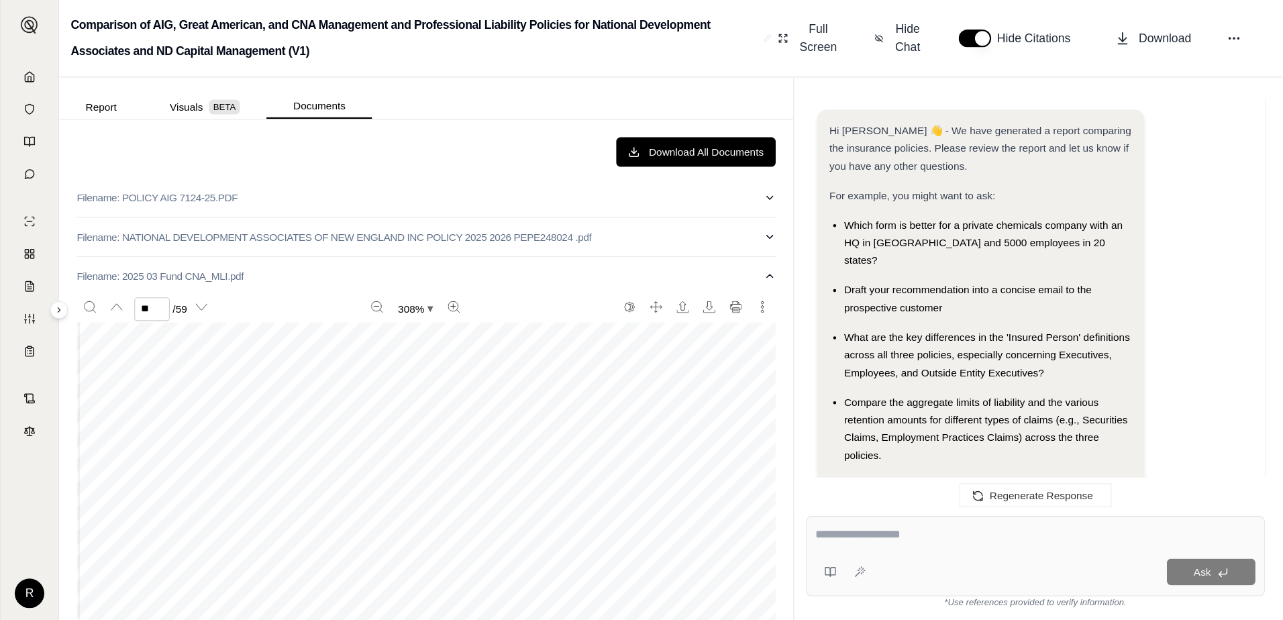
scroll to position [61295, 0]
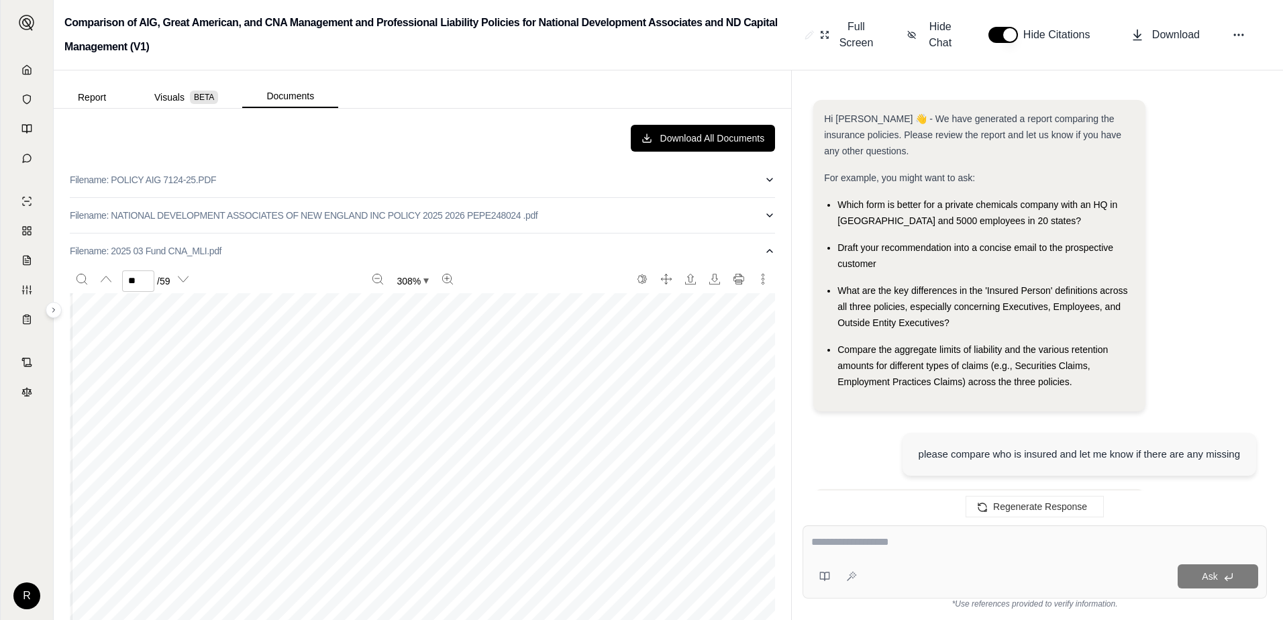
type input "**"
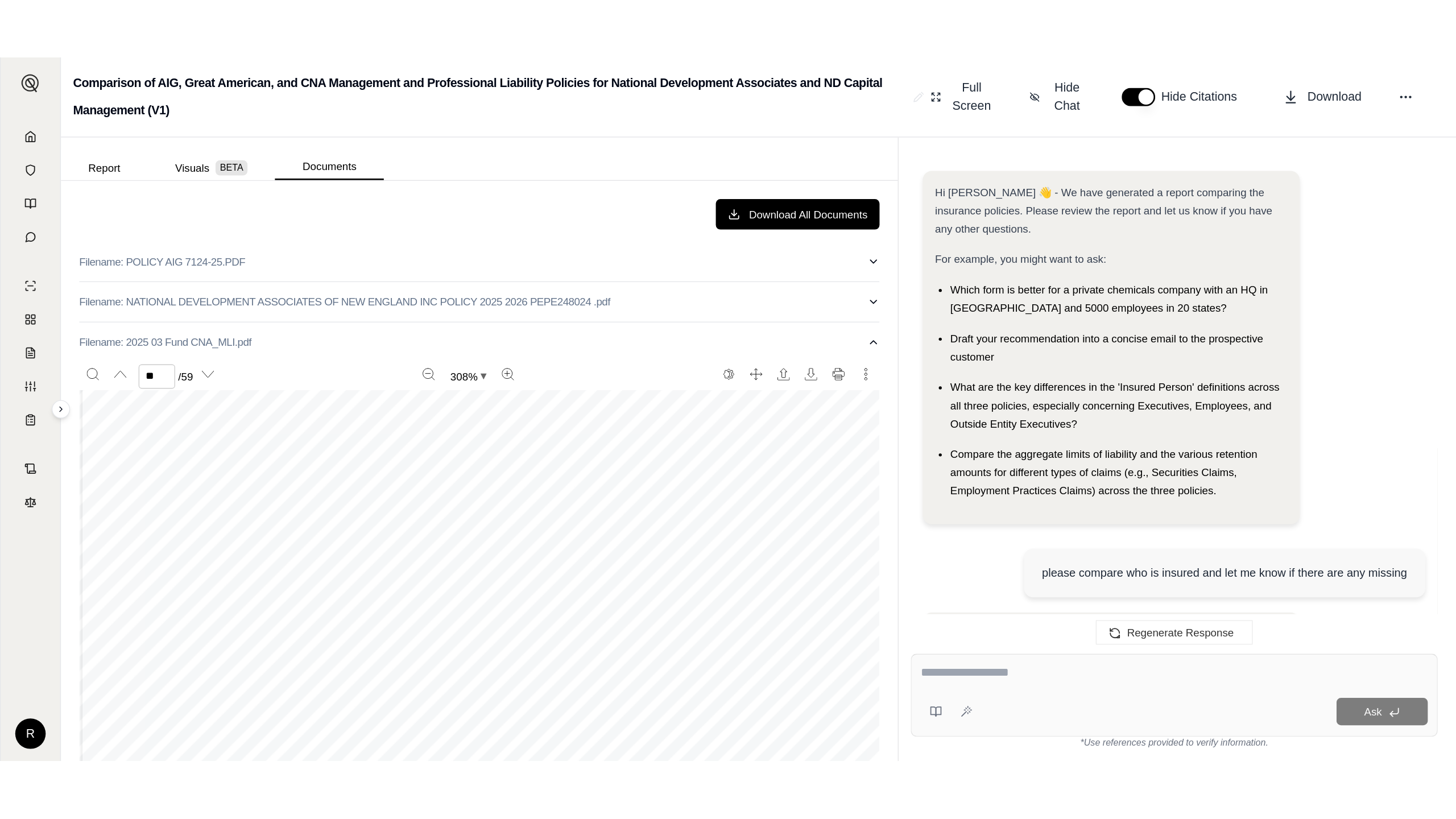
scroll to position [27636, 0]
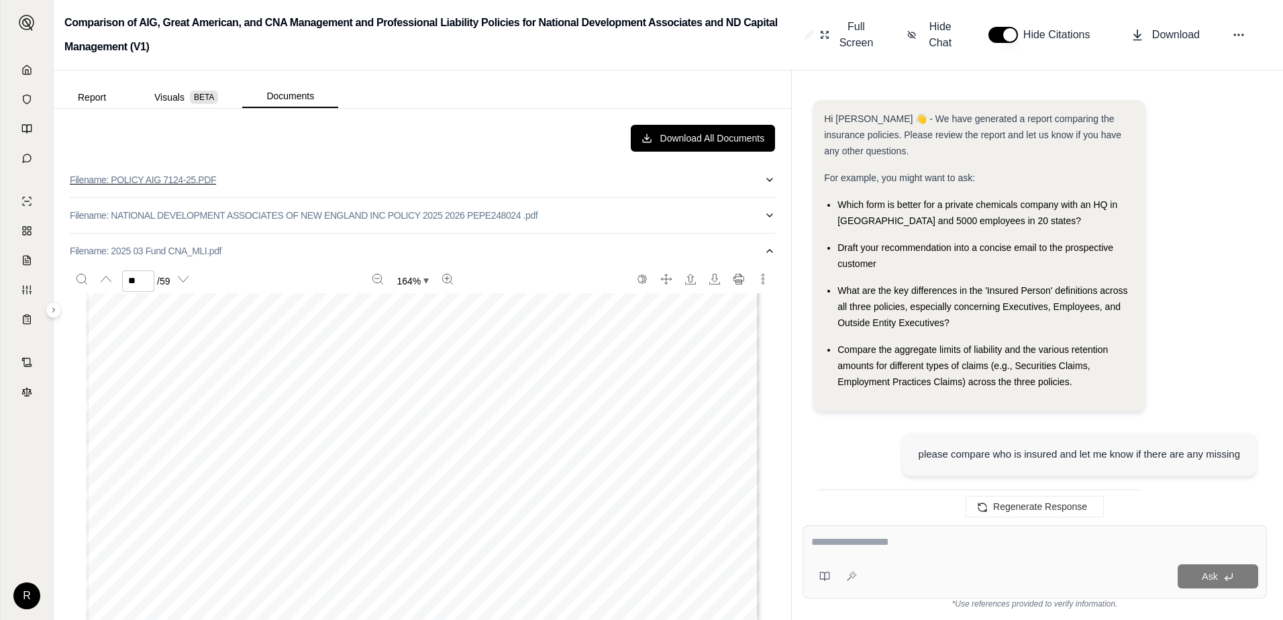
click at [183, 184] on p "Filename: POLICY AIG 7124-25.PDF" at bounding box center [143, 179] width 146 height 13
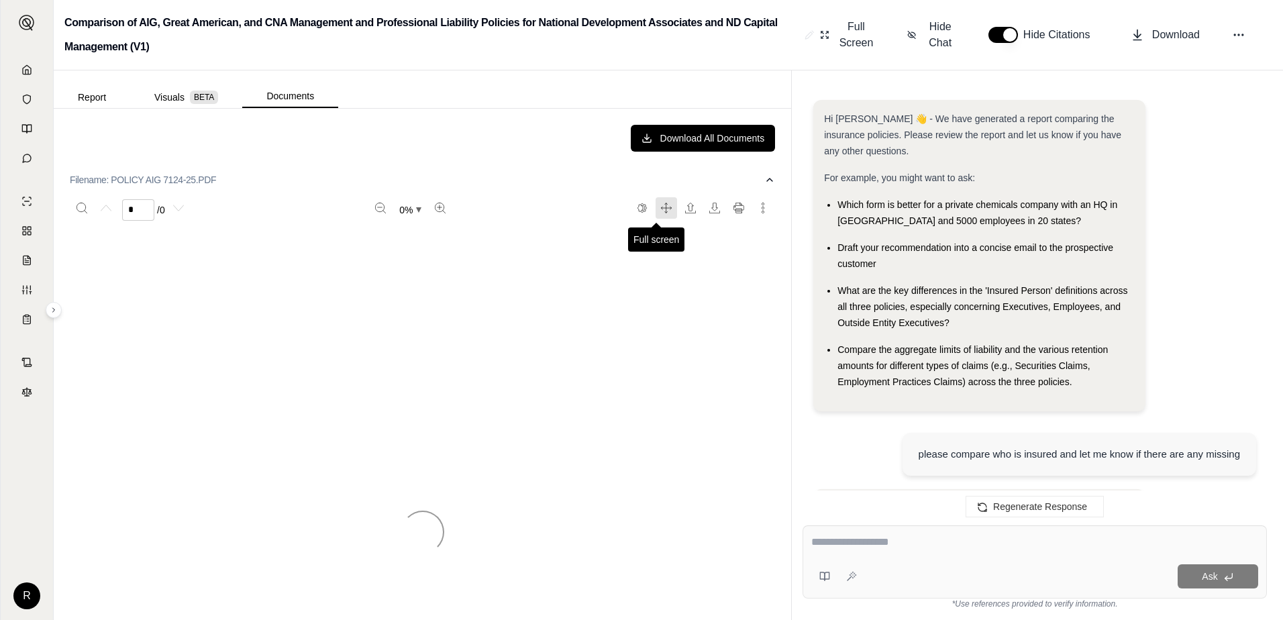
click at [661, 211] on icon "Full screen" at bounding box center [666, 208] width 11 height 11
drag, startPoint x: 306, startPoint y: 357, endPoint x: 313, endPoint y: 359, distance: 7.0
click at [661, 207] on icon "Full screen" at bounding box center [666, 208] width 11 height 11
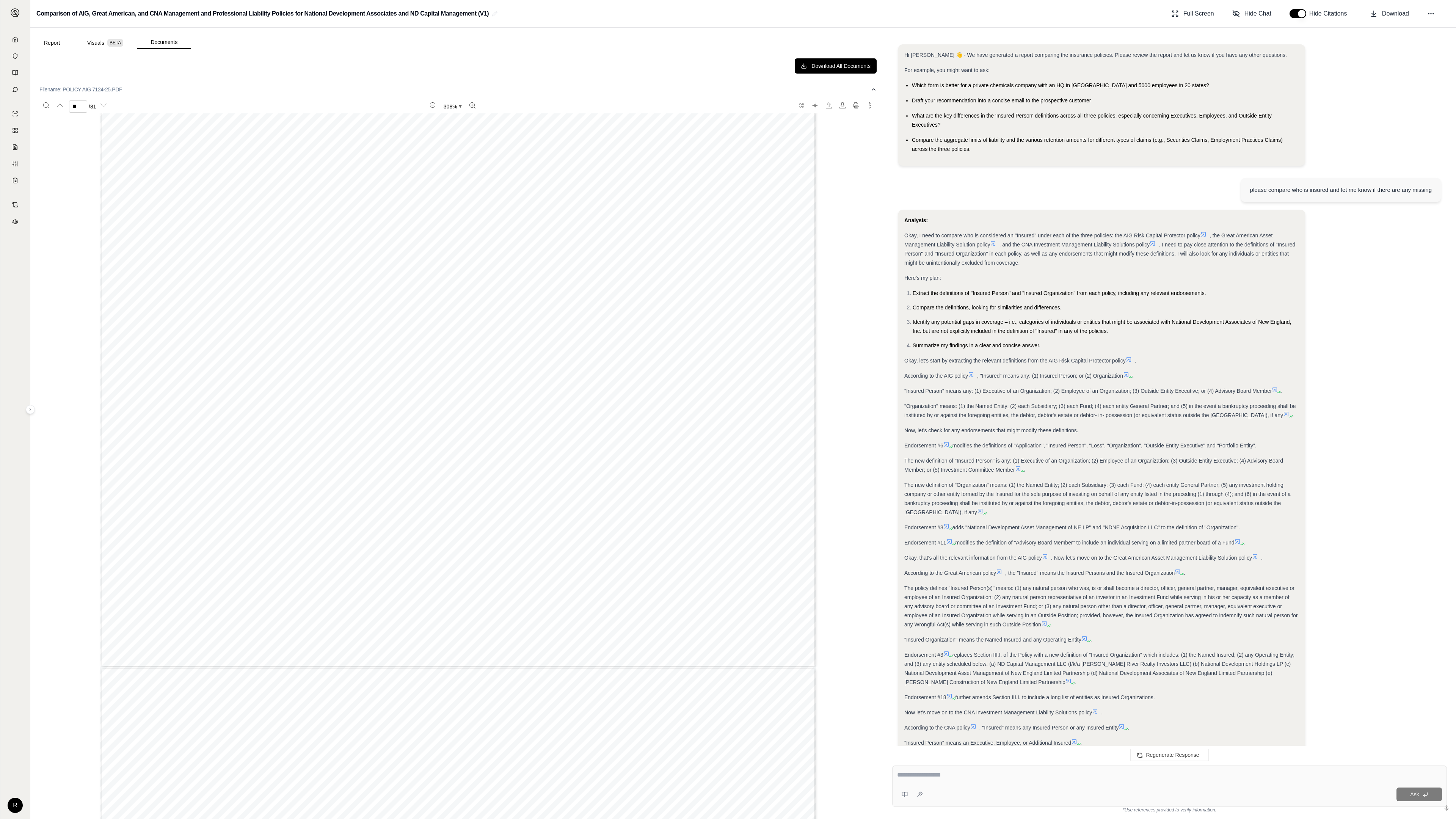
scroll to position [71642, 0]
click at [533, 350] on span "FUND SCHEDULE ENDORSEMENT" at bounding box center [436, 406] width 192 height 14
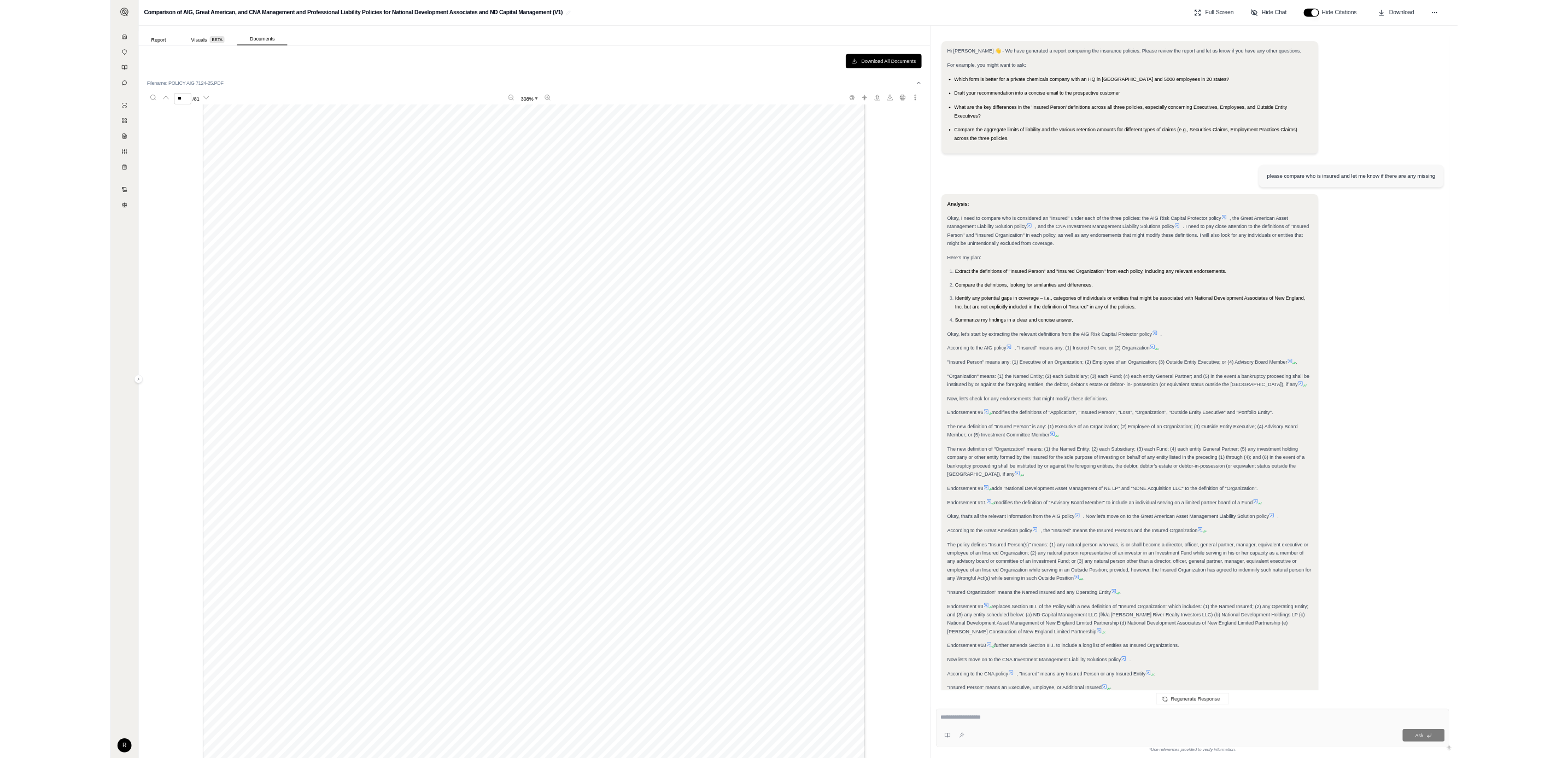
scroll to position [101560, 0]
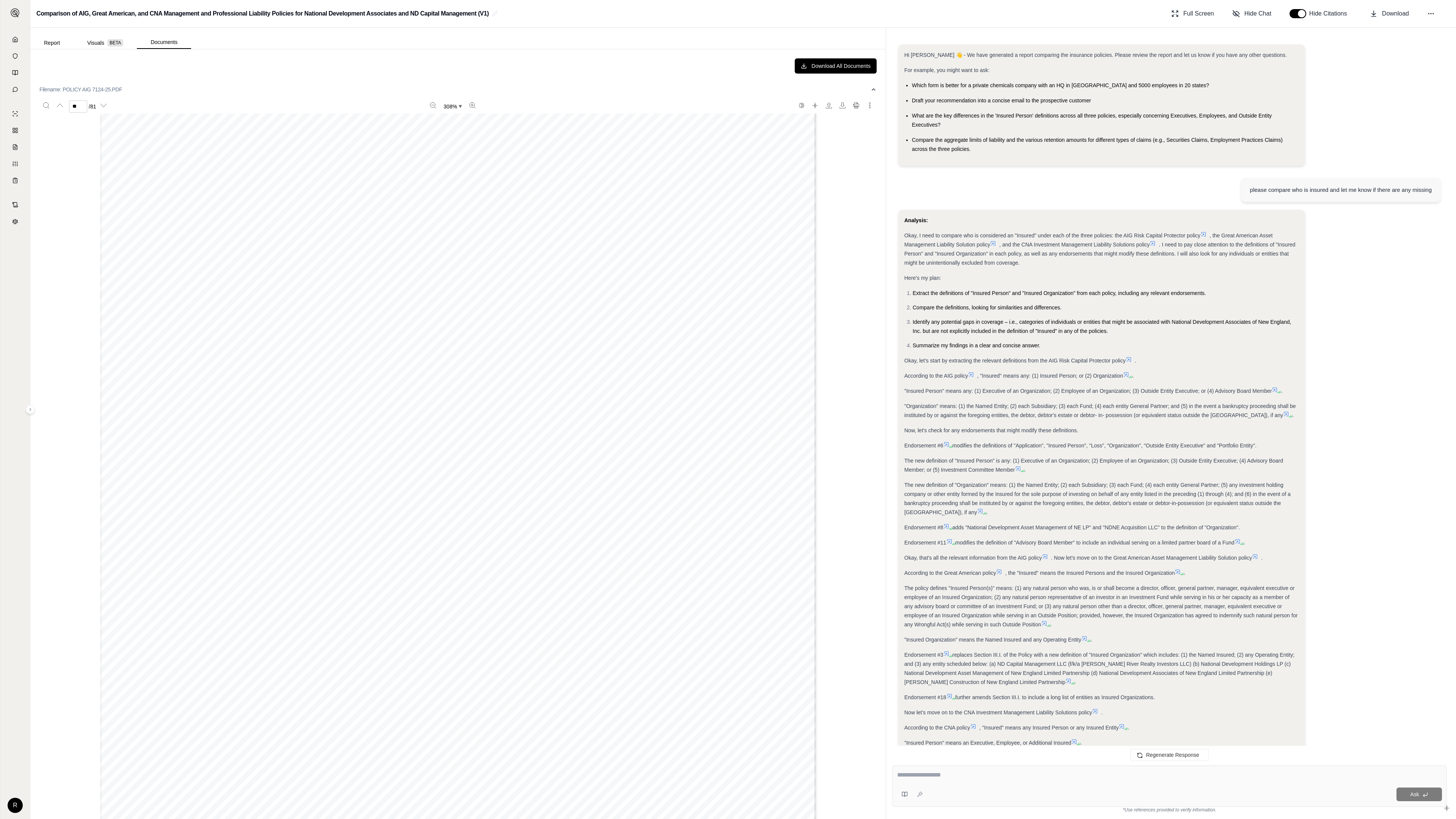
click at [725, 92] on div "ENDORSEMENT# 30 (Continued) This endorsement, effective at 12:01AM [DATE] forms…" at bounding box center [458, 555] width 837 height 926
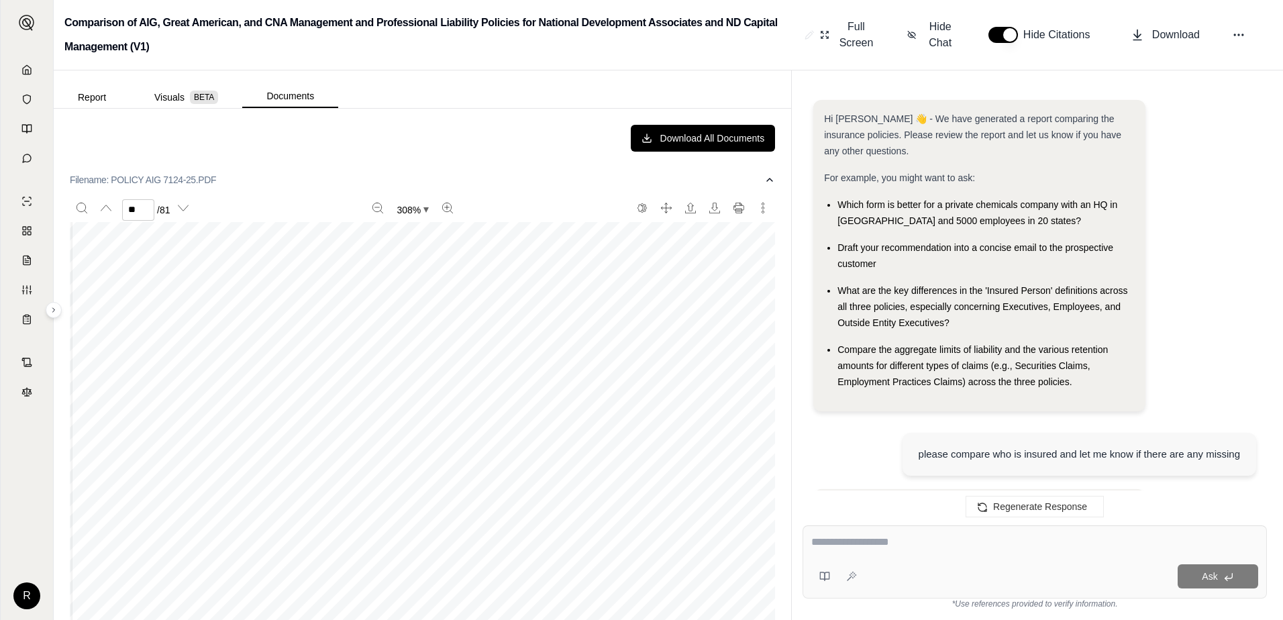
type input "**"
